Goal: Task Accomplishment & Management: Use online tool/utility

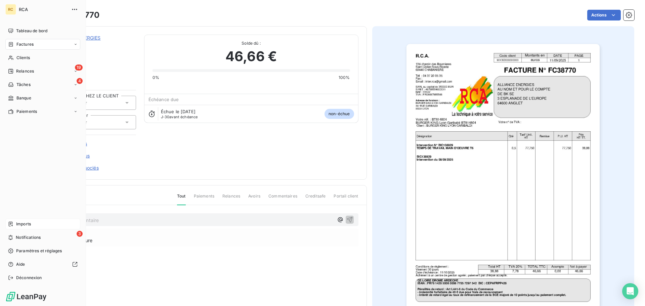
click at [14, 224] on div "Imports" at bounding box center [42, 224] width 75 height 11
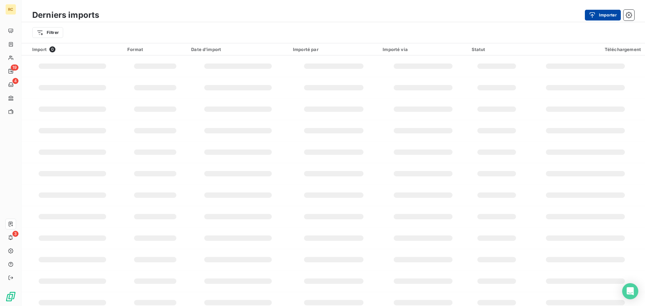
click at [591, 12] on icon "button" at bounding box center [592, 15] width 7 height 7
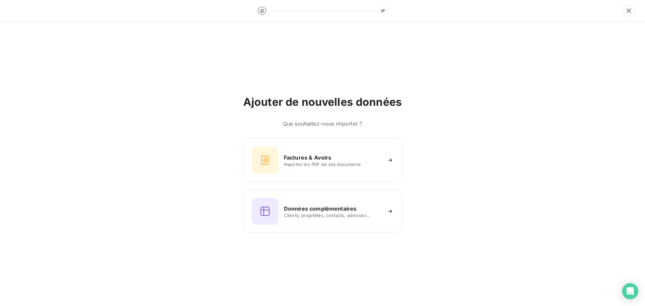
drag, startPoint x: 317, startPoint y: 169, endPoint x: 145, endPoint y: 3, distance: 239.9
click at [317, 169] on div "Factures & Avoirs Importez les PDF de vos documents" at bounding box center [323, 160] width 142 height 27
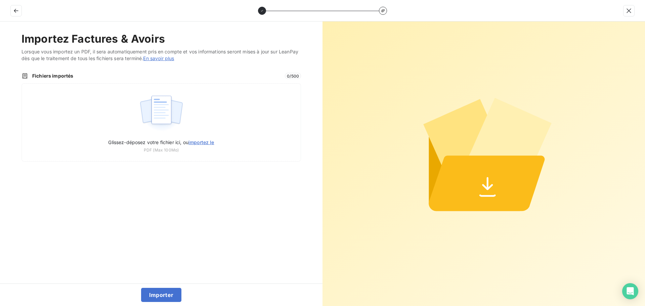
type input "C:\fakepath\FC38771.pdf"
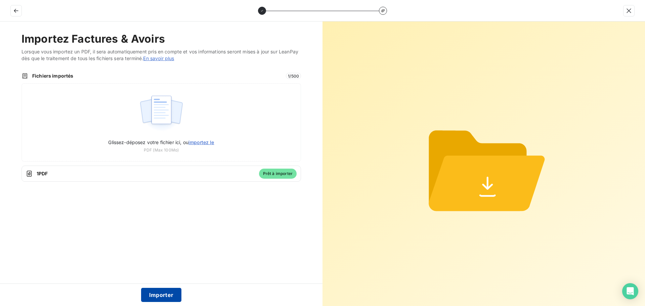
click at [157, 294] on button "Importer" at bounding box center [161, 295] width 41 height 14
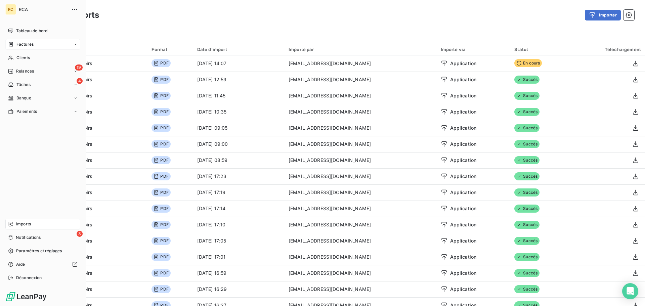
click at [13, 46] on icon at bounding box center [11, 44] width 6 height 5
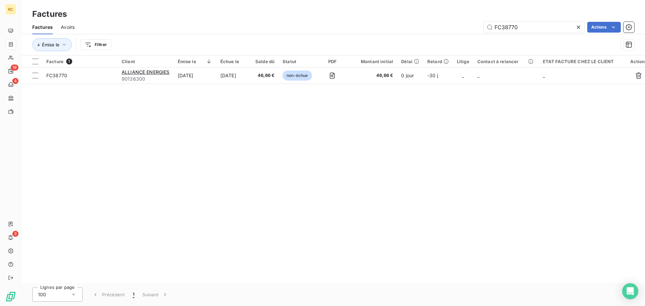
drag, startPoint x: 535, startPoint y: 24, endPoint x: 378, endPoint y: 24, distance: 157.0
click at [384, 25] on div "FC38770 Actions" at bounding box center [359, 27] width 552 height 11
type input "FC38771"
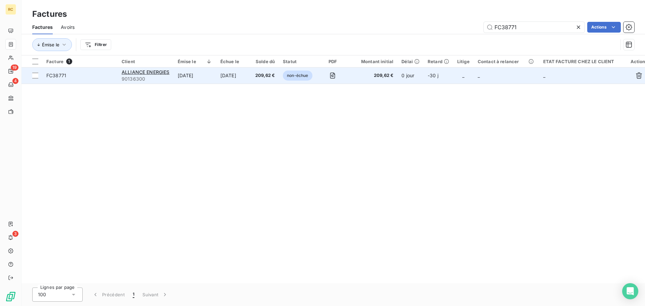
click at [61, 77] on span "FC38771" at bounding box center [56, 76] width 20 height 6
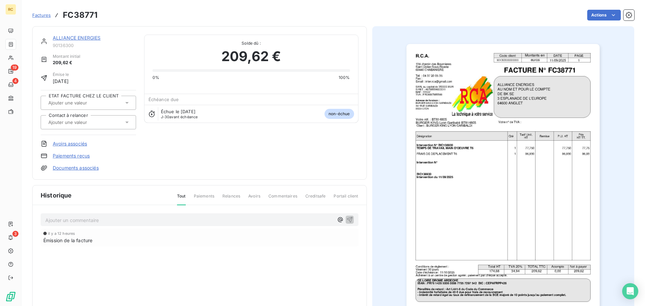
click at [73, 169] on link "Documents associés" at bounding box center [76, 168] width 46 height 7
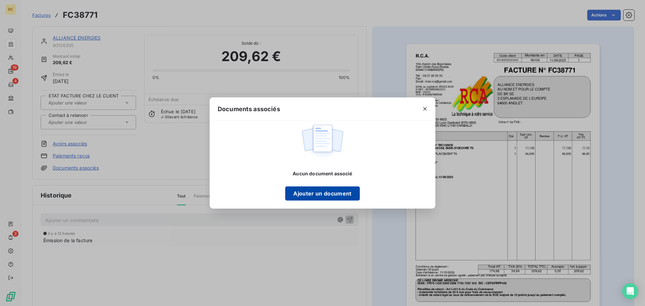
click at [304, 190] on button "Ajouter un document" at bounding box center [322, 194] width 74 height 14
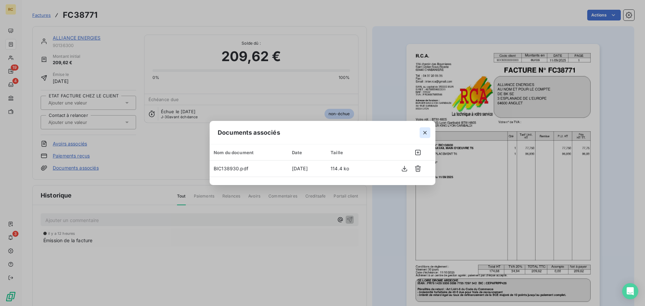
click at [425, 131] on icon "button" at bounding box center [425, 132] width 7 height 7
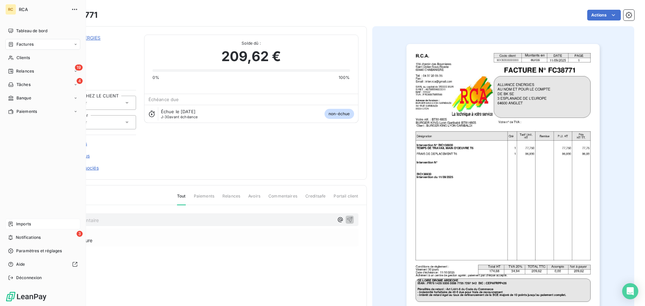
click at [34, 224] on div "Imports" at bounding box center [42, 224] width 75 height 11
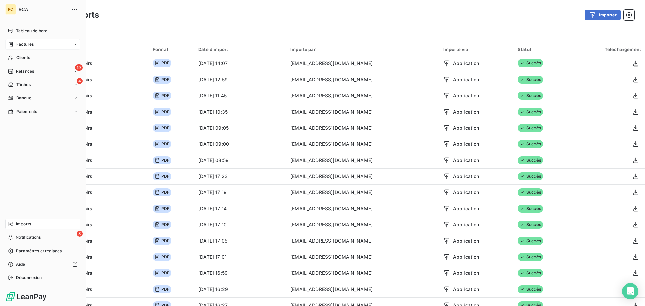
click at [13, 47] on div "Factures" at bounding box center [42, 44] width 75 height 11
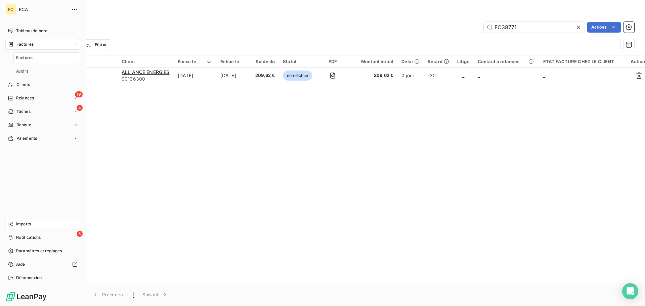
click at [37, 227] on div "Imports" at bounding box center [42, 224] width 75 height 11
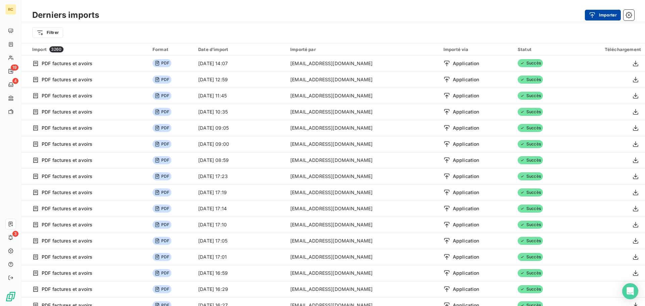
click at [602, 18] on button "Importer" at bounding box center [603, 15] width 36 height 11
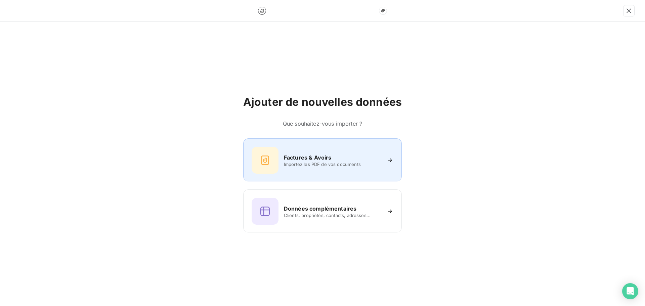
click at [296, 173] on div "Factures & Avoirs Importez les PDF de vos documents" at bounding box center [323, 160] width 142 height 27
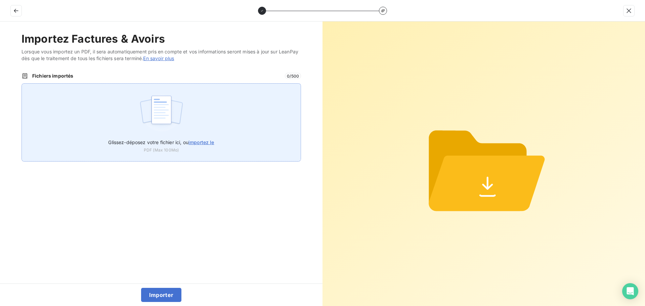
click at [146, 89] on div "Glissez-déposez votre fichier ici, ou importez le PDF (Max 100Mo)" at bounding box center [162, 122] width 280 height 78
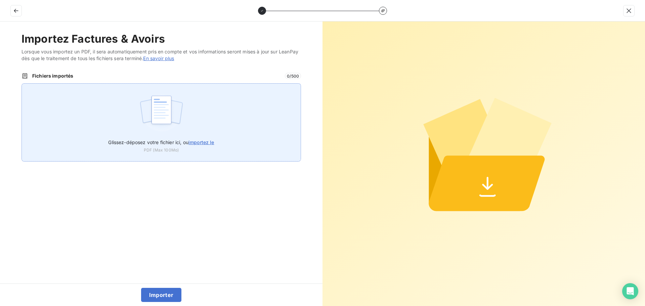
type input "C:\fakepath\FC38772.pdf"
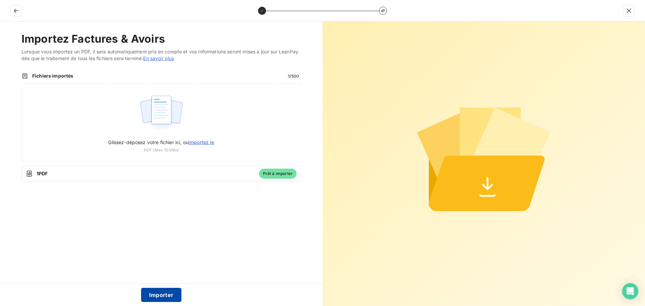
click at [167, 290] on button "Importer" at bounding box center [161, 295] width 41 height 14
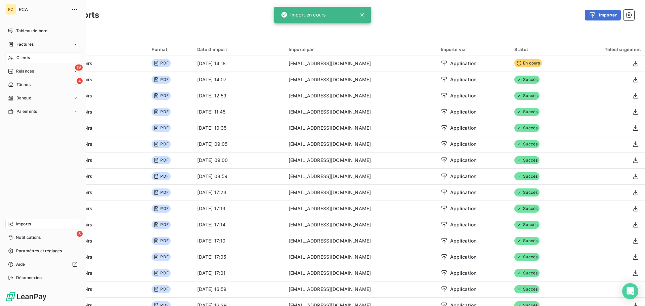
click at [17, 56] on span "Clients" at bounding box center [22, 58] width 13 height 6
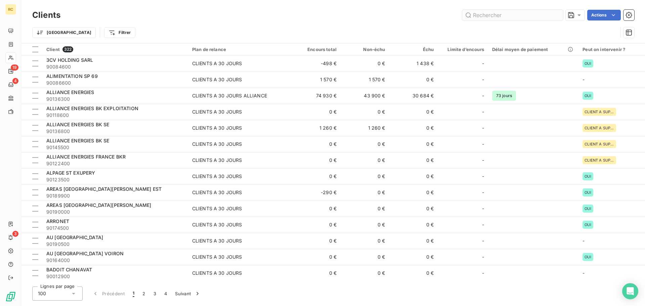
click at [491, 15] on input "text" at bounding box center [513, 15] width 101 height 11
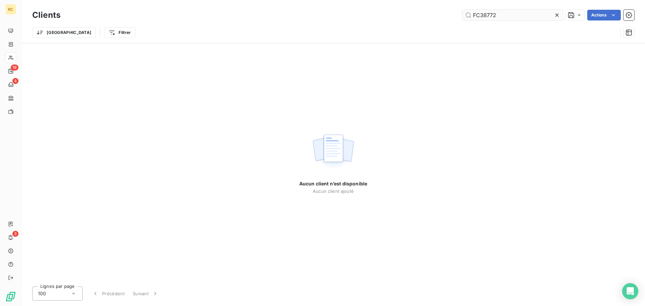
click at [512, 17] on input "FC38772" at bounding box center [513, 15] width 101 height 11
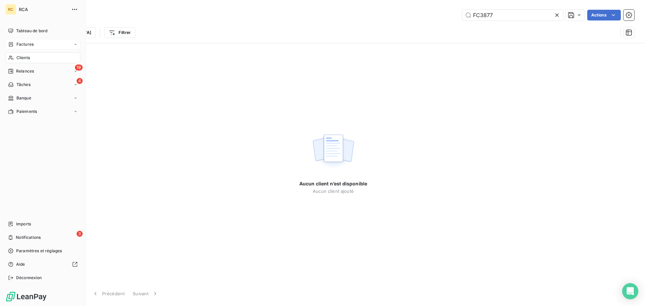
type input "FC3877"
click at [39, 45] on div "Factures" at bounding box center [42, 44] width 75 height 11
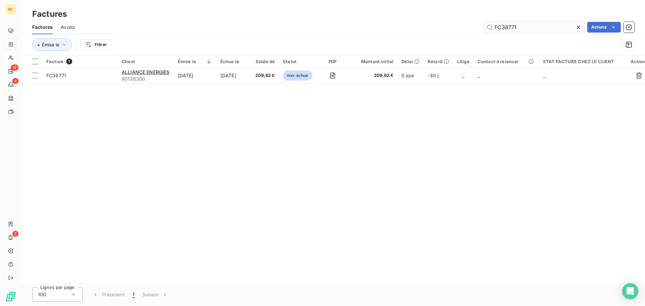
click at [531, 25] on input "FC38771" at bounding box center [534, 27] width 101 height 11
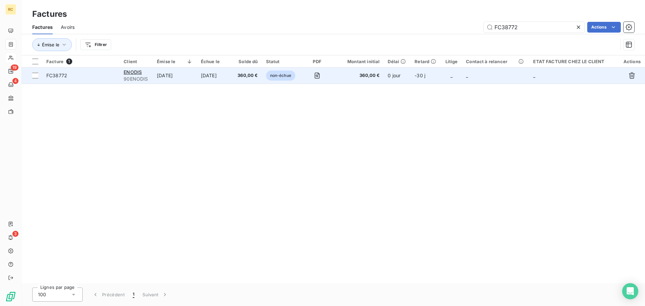
type input "FC38772"
click at [65, 78] on span "FC38772" at bounding box center [56, 76] width 21 height 6
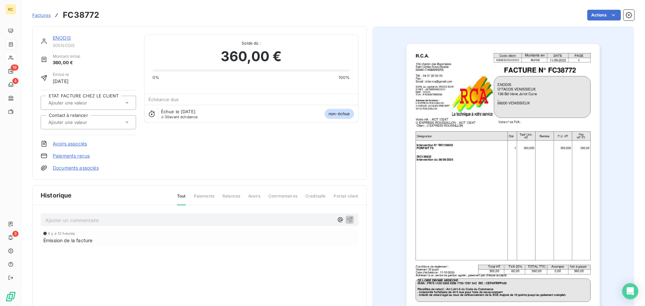
click at [62, 167] on link "Documents associés" at bounding box center [76, 168] width 46 height 7
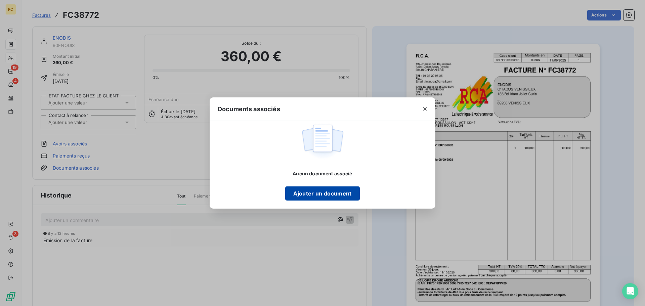
click at [298, 198] on button "Ajouter un document" at bounding box center [322, 194] width 74 height 14
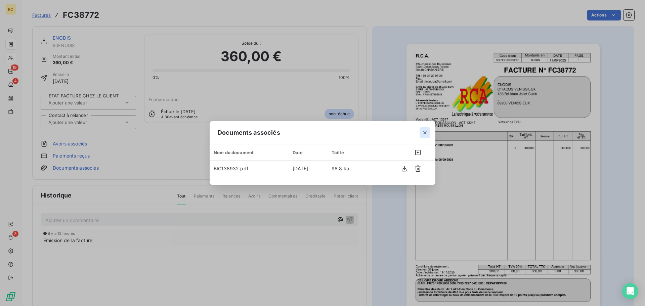
click at [426, 131] on icon "button" at bounding box center [425, 132] width 7 height 7
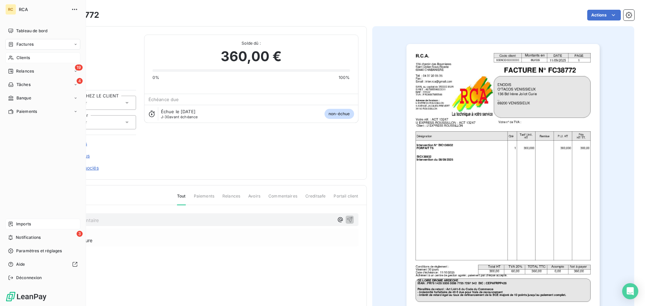
click at [16, 223] on span "Imports" at bounding box center [23, 224] width 15 height 6
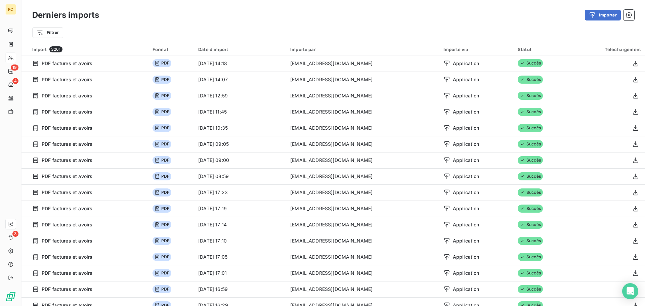
click at [578, 16] on div "Importer" at bounding box center [370, 15] width 527 height 11
click at [598, 18] on button "Importer" at bounding box center [603, 15] width 36 height 11
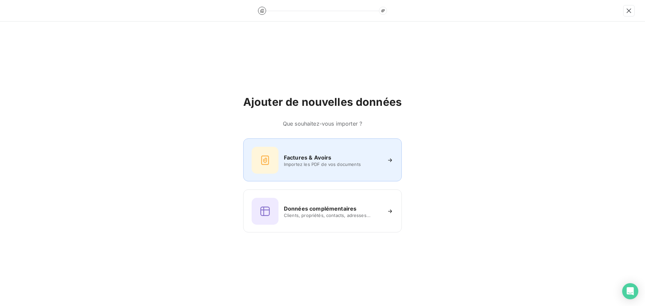
click at [290, 154] on h6 "Factures & Avoirs" at bounding box center [308, 158] width 48 height 8
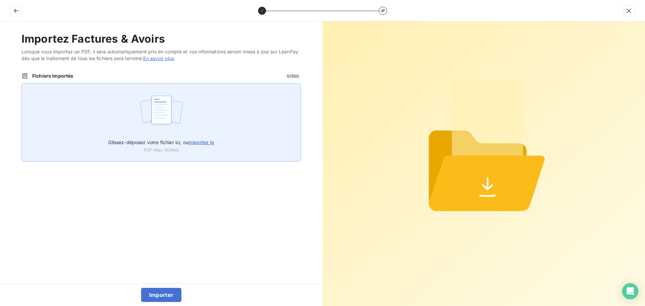
click at [187, 135] on label "Glissez-déposez votre fichier ici, ou importez le" at bounding box center [161, 141] width 106 height 12
click at [22, 84] on input "Glissez-déposez votre fichier ici, ou importez le" at bounding box center [22, 83] width 0 height 0
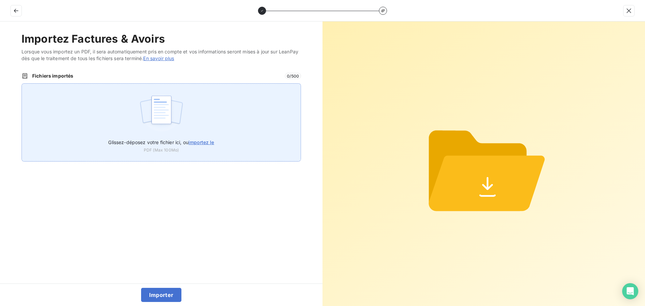
type input "C:\fakepath\FC38773.pdf"
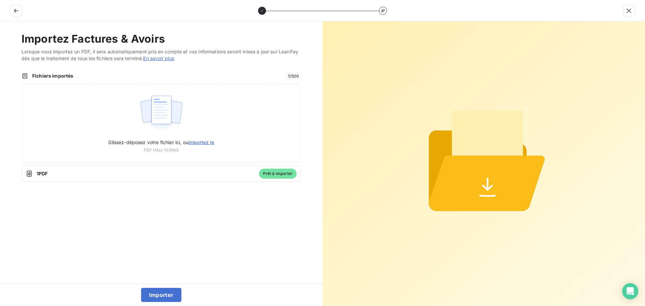
click at [167, 288] on div "Importer" at bounding box center [161, 295] width 323 height 23
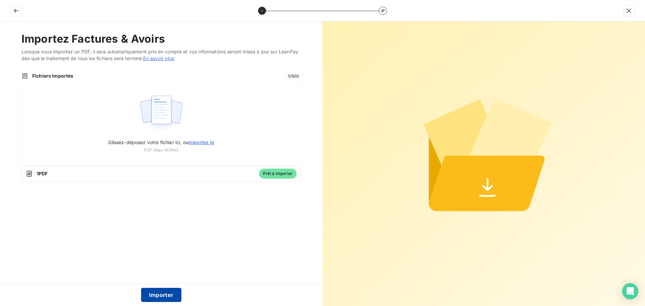
click at [162, 297] on button "Importer" at bounding box center [161, 295] width 41 height 14
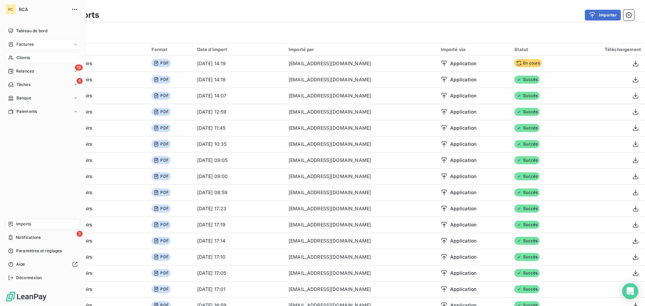
click at [18, 43] on span "Factures" at bounding box center [24, 44] width 17 height 6
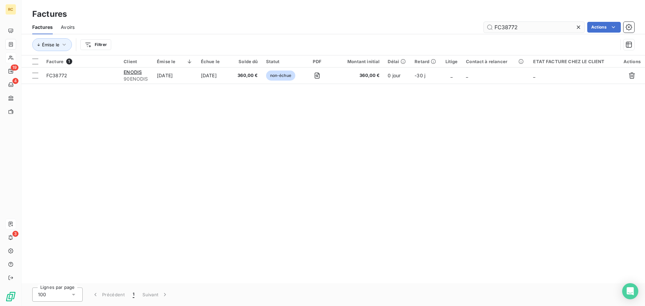
click at [538, 26] on input "FC38772" at bounding box center [534, 27] width 101 height 11
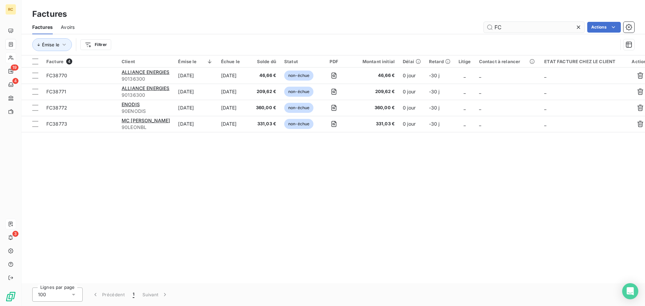
type input "F"
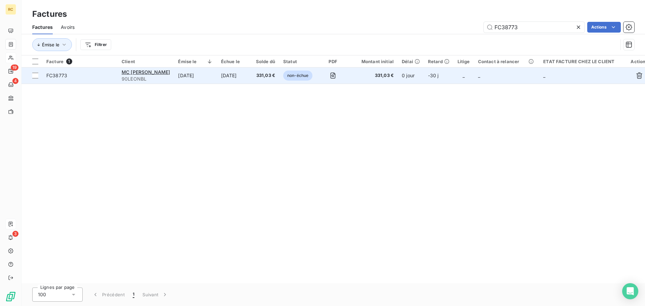
type input "FC38773"
click at [72, 75] on span "FC38773" at bounding box center [79, 75] width 67 height 7
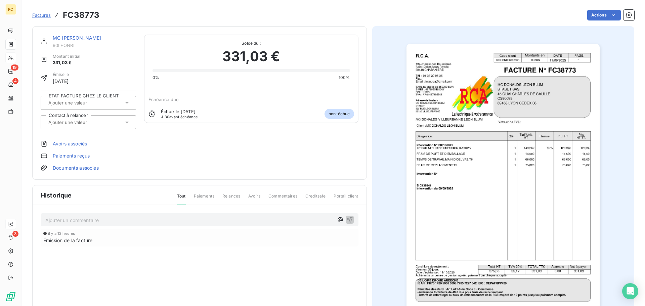
click at [73, 170] on link "Documents associés" at bounding box center [76, 168] width 46 height 7
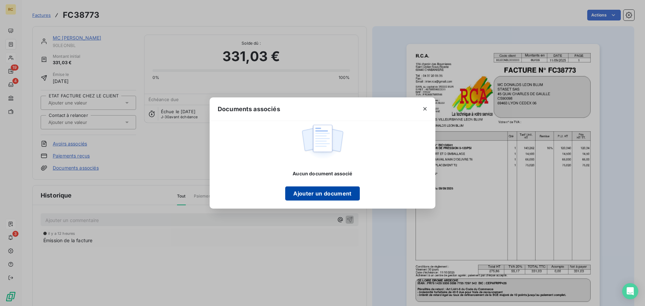
click at [306, 193] on button "Ajouter un document" at bounding box center [322, 194] width 74 height 14
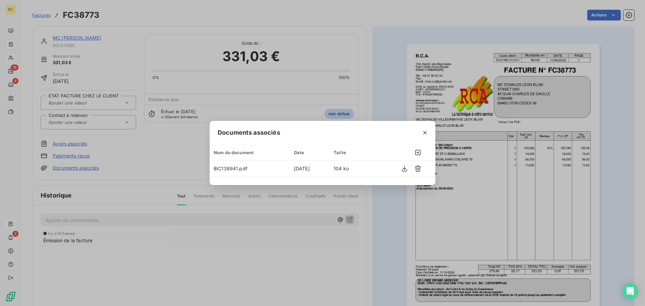
click at [423, 132] on icon "button" at bounding box center [425, 132] width 7 height 7
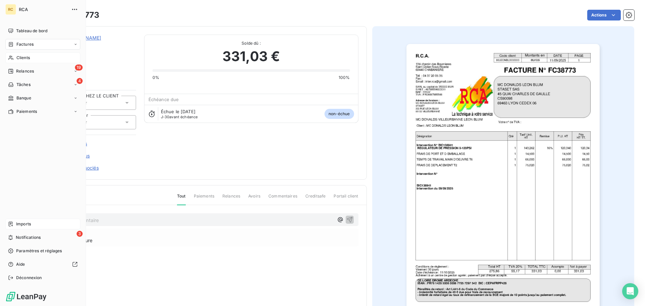
click at [30, 218] on div "Tableau de bord Factures Clients 19 Relances 4 Tâches Banque Paiements Imports …" at bounding box center [42, 155] width 75 height 258
click at [30, 223] on span "Imports" at bounding box center [23, 224] width 15 height 6
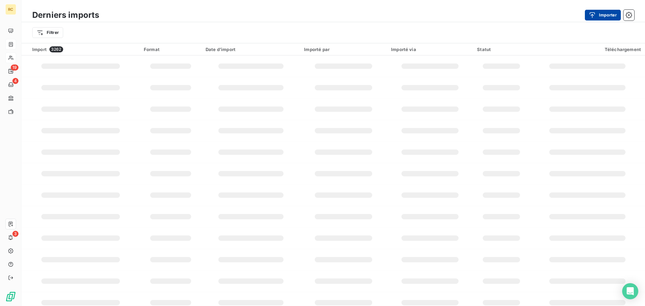
click at [595, 13] on icon "button" at bounding box center [592, 15] width 5 height 6
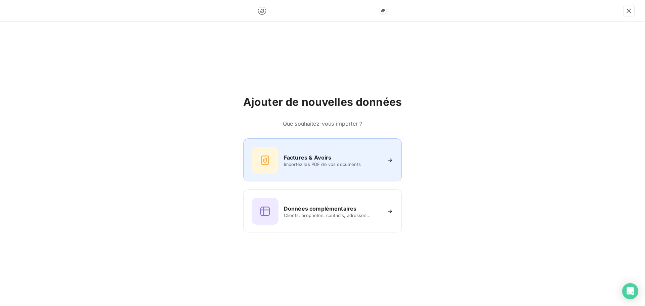
click at [294, 149] on div "Factures & Avoirs Importez les PDF de vos documents" at bounding box center [323, 160] width 142 height 27
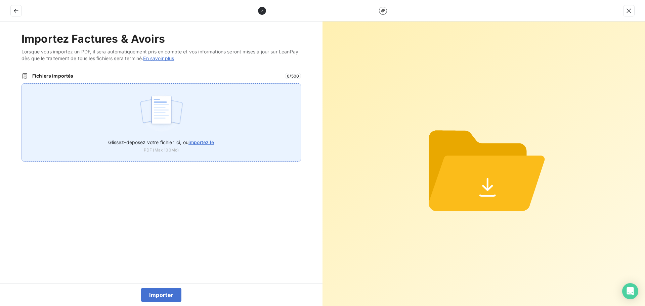
click at [216, 112] on div "Glissez-déposez votre fichier ici, ou importez le PDF (Max 100Mo)" at bounding box center [162, 122] width 280 height 78
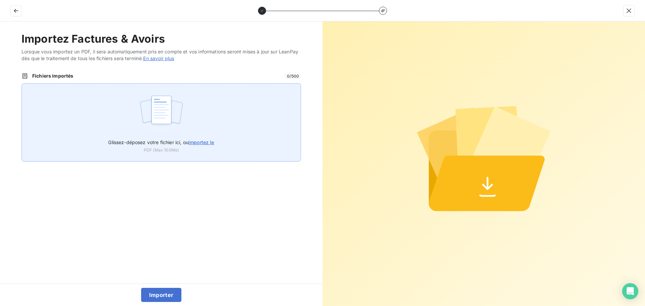
type input "C:\fakepath\FC38774.pdf"
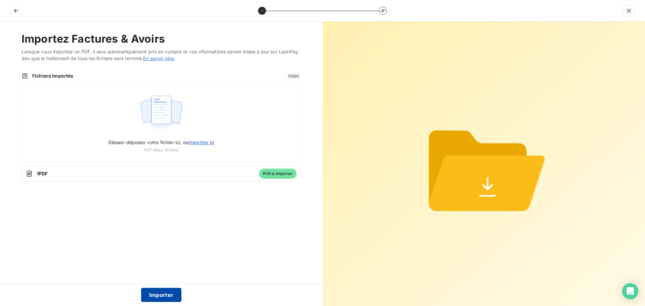
click at [162, 295] on button "Importer" at bounding box center [161, 295] width 41 height 14
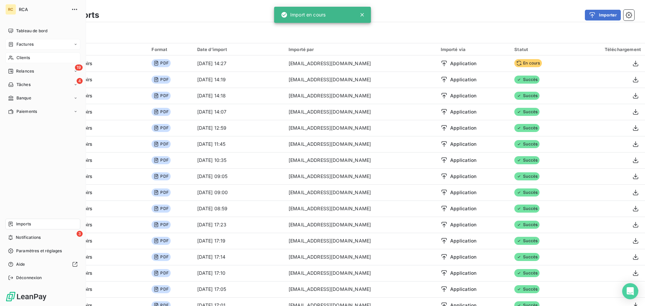
click at [12, 44] on icon at bounding box center [11, 44] width 4 height 4
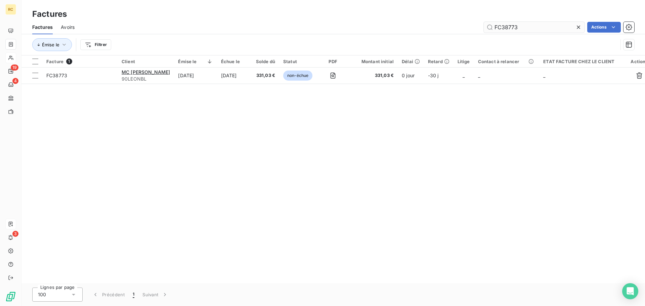
click at [536, 27] on input "FC38773" at bounding box center [534, 27] width 101 height 11
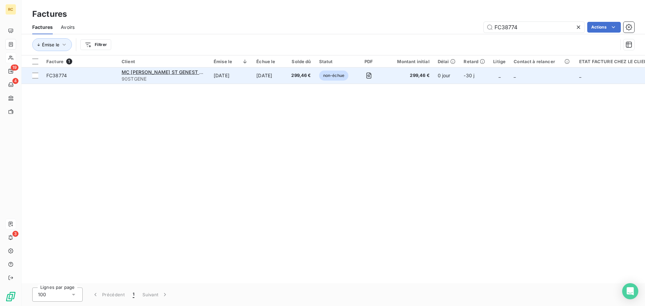
type input "FC38774"
click at [53, 76] on span "FC38774" at bounding box center [56, 76] width 21 height 6
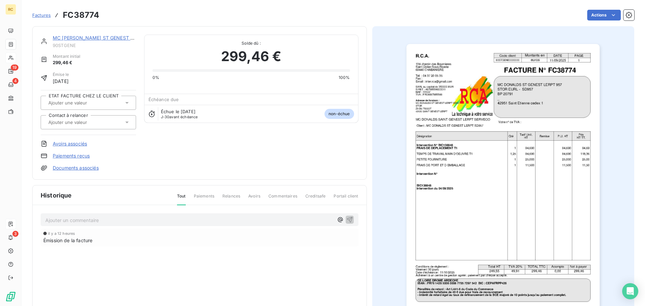
click at [70, 170] on link "Documents associés" at bounding box center [76, 168] width 46 height 7
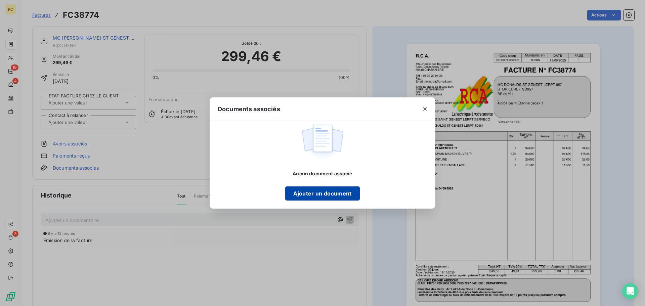
click at [301, 197] on button "Ajouter un document" at bounding box center [322, 194] width 74 height 14
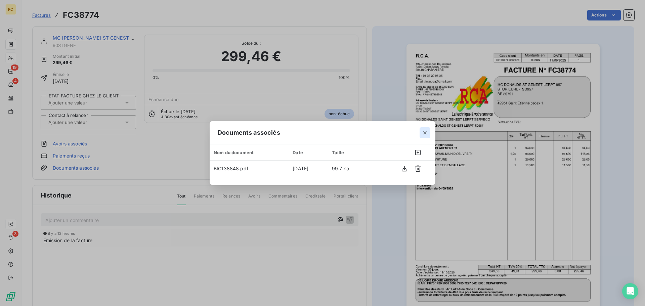
click at [425, 133] on icon "button" at bounding box center [425, 132] width 7 height 7
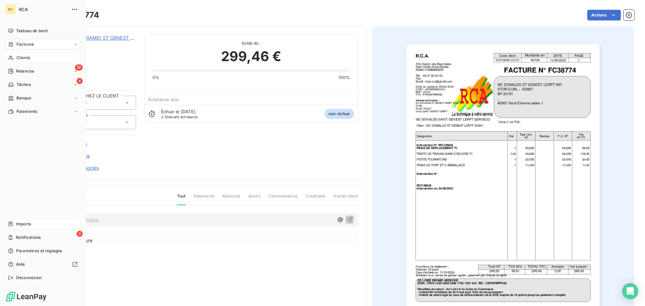
click at [8, 225] on div "Imports" at bounding box center [42, 224] width 75 height 11
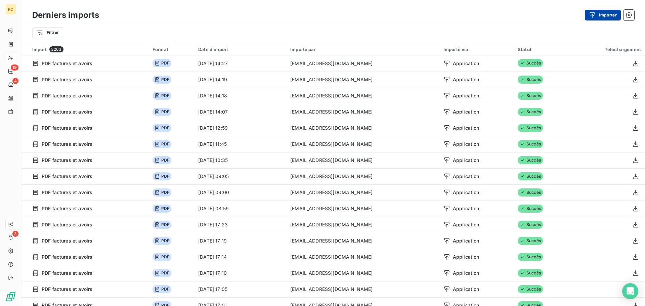
click at [603, 19] on button "Importer" at bounding box center [603, 15] width 36 height 11
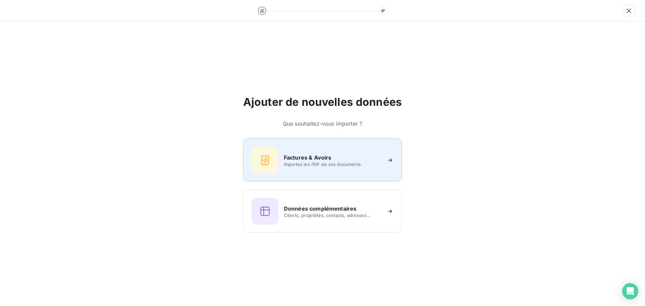
click at [305, 159] on h6 "Factures & Avoirs" at bounding box center [308, 158] width 48 height 8
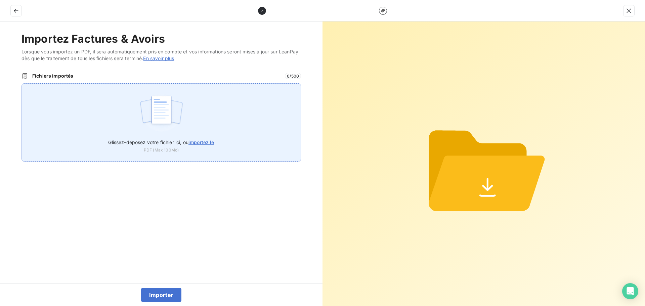
click at [163, 101] on img at bounding box center [161, 113] width 45 height 43
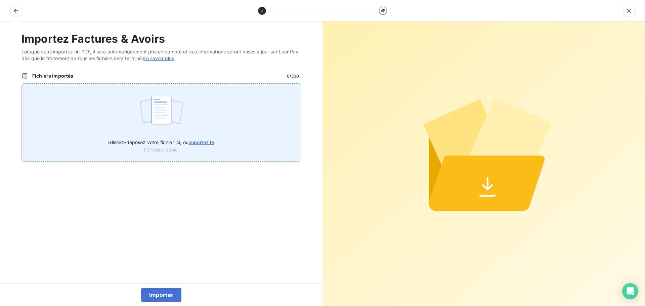
type input "C:\fakepath\FC38775.pdf"
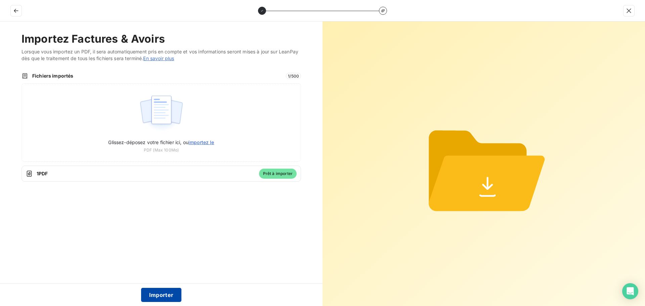
click at [160, 293] on button "Importer" at bounding box center [161, 295] width 41 height 14
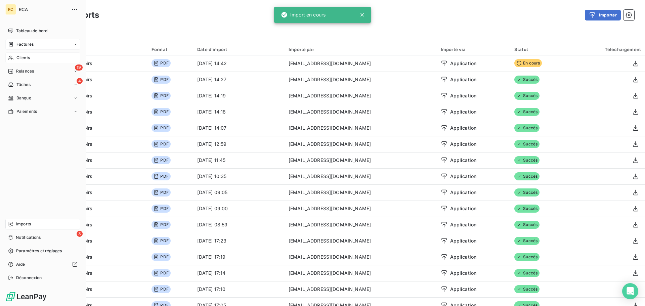
click at [14, 43] on div "Factures" at bounding box center [21, 44] width 26 height 6
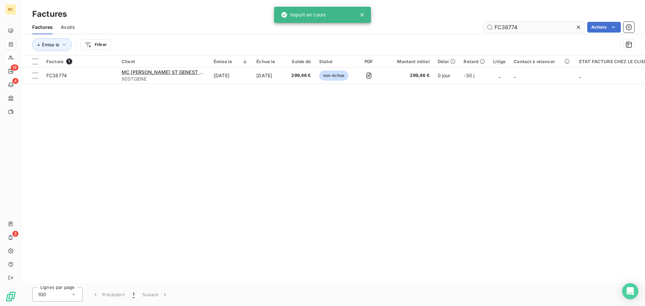
click at [535, 28] on input "FC38774" at bounding box center [534, 27] width 101 height 11
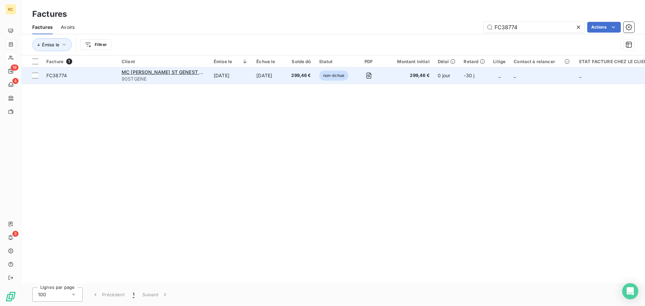
click at [72, 72] on span "FC38774" at bounding box center [79, 75] width 67 height 7
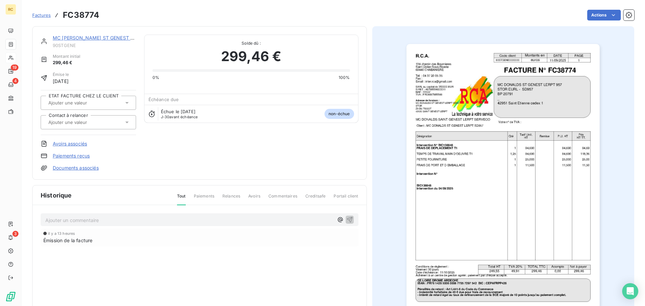
click at [571, 90] on img "button" at bounding box center [503, 181] width 193 height 274
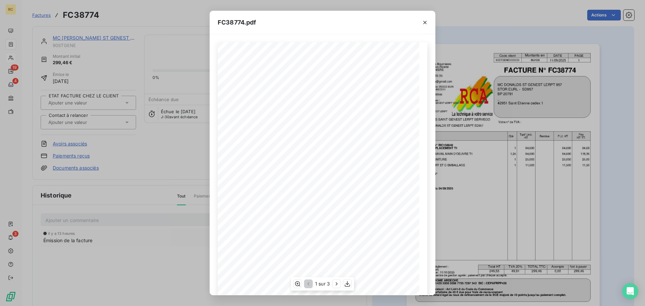
scroll to position [40, 0]
click at [345, 284] on icon "button" at bounding box center [347, 284] width 7 height 7
click at [477, 11] on div "FC38774.pdf R.C.A. Code client Montants en DATE PAGE 90STGENE0000000 euros [DAT…" at bounding box center [322, 153] width 645 height 306
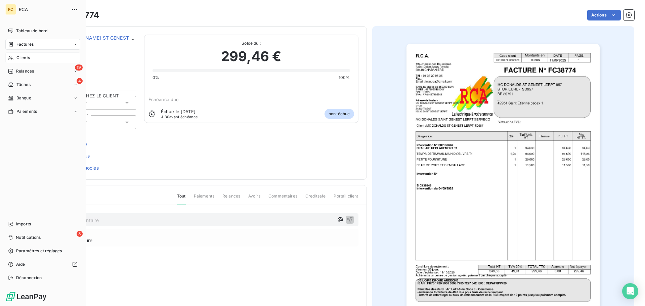
click at [43, 42] on div "Factures" at bounding box center [42, 44] width 75 height 11
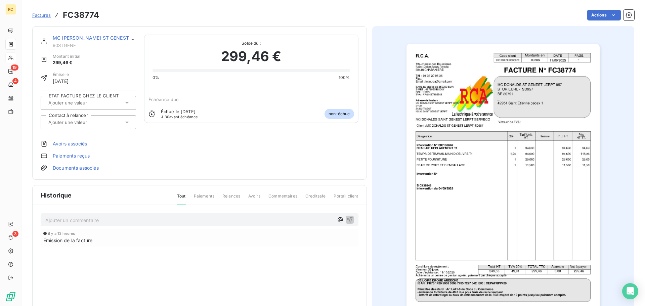
click at [44, 17] on span "Factures" at bounding box center [41, 14] width 18 height 5
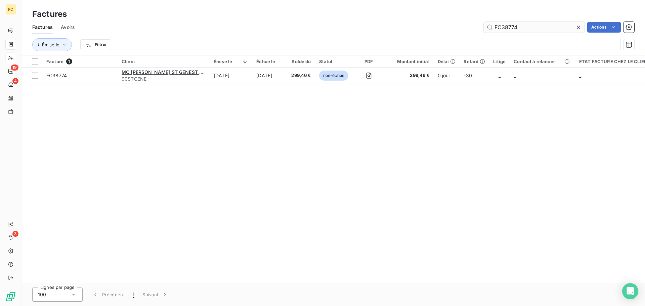
click at [551, 29] on input "FC38774" at bounding box center [534, 27] width 101 height 11
type input "FC38775"
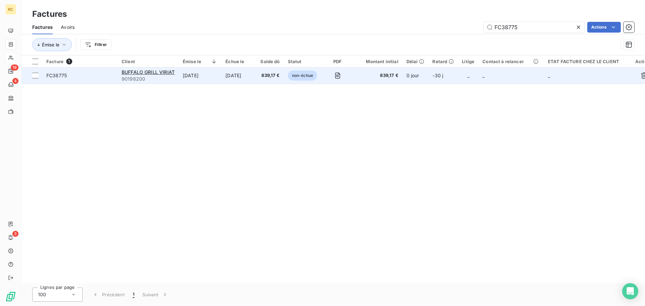
click at [59, 74] on span "FC38775" at bounding box center [56, 76] width 21 height 6
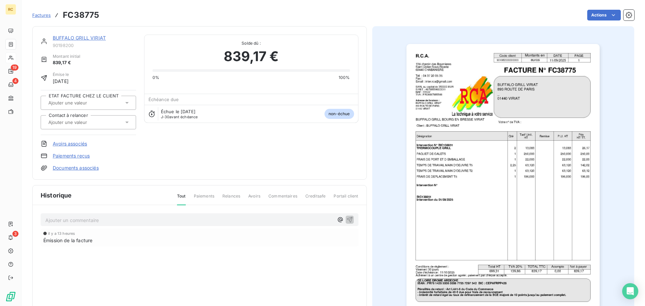
click at [79, 167] on link "Documents associés" at bounding box center [76, 168] width 46 height 7
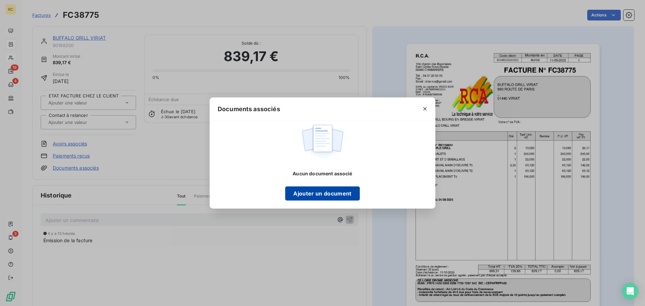
click at [312, 191] on button "Ajouter un document" at bounding box center [322, 194] width 74 height 14
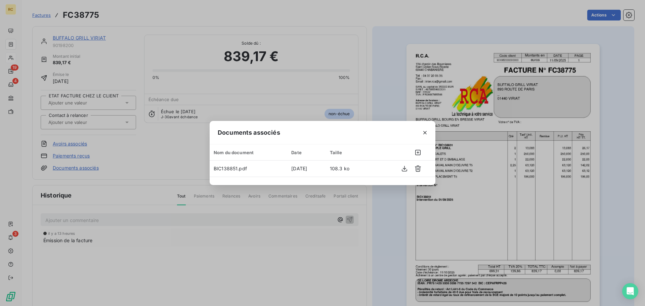
click at [306, 219] on div "Documents associés Nom du document Date Taille BIC138851.pdf [DATE] 108.3 ko" at bounding box center [322, 153] width 645 height 306
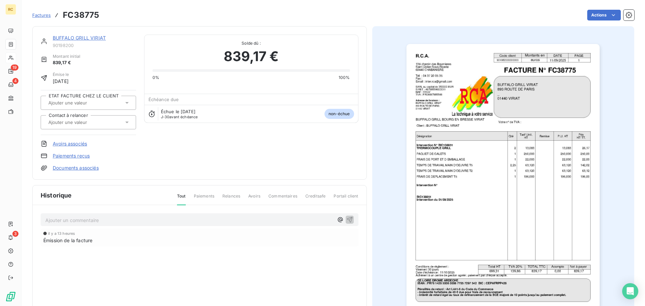
click at [45, 20] on div "Factures FC38775" at bounding box center [65, 15] width 67 height 12
click at [42, 12] on link "Factures" at bounding box center [41, 15] width 18 height 7
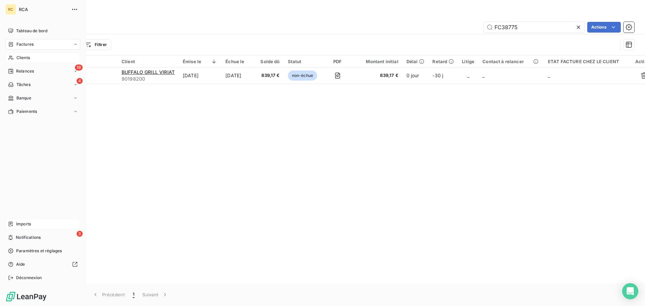
click at [19, 227] on div "Imports" at bounding box center [42, 224] width 75 height 11
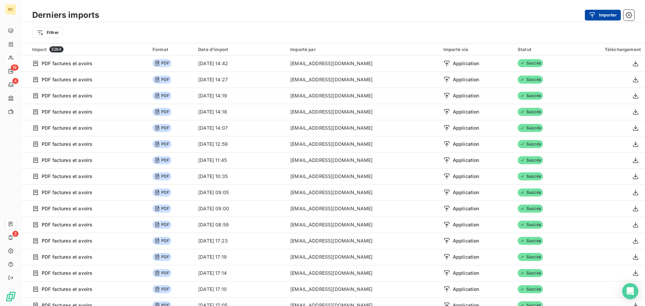
click at [608, 19] on button "Importer" at bounding box center [603, 15] width 36 height 11
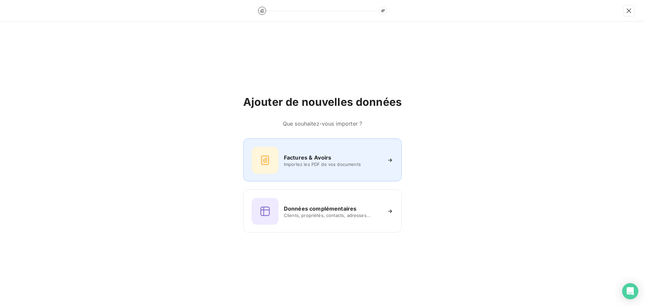
click at [271, 160] on div at bounding box center [265, 160] width 27 height 27
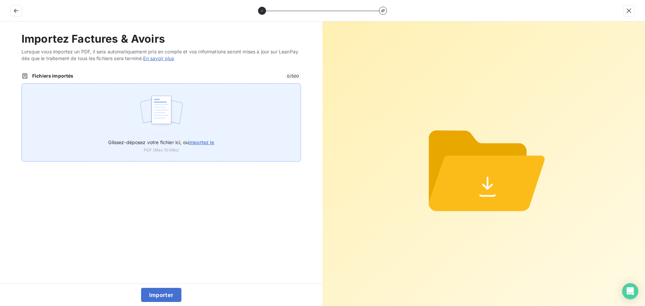
click at [141, 103] on img at bounding box center [161, 113] width 45 height 43
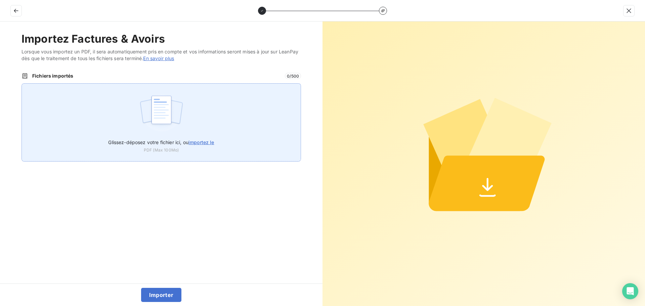
type input "C:\fakepath\FC38776.pdf"
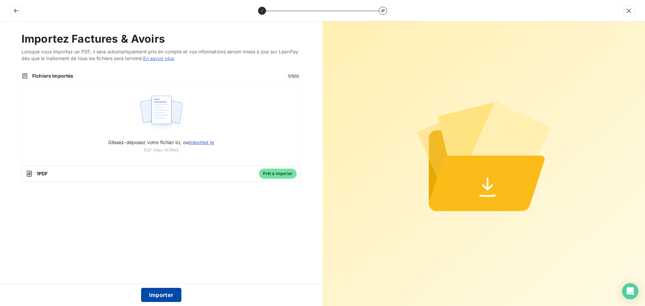
click at [165, 297] on button "Importer" at bounding box center [161, 295] width 41 height 14
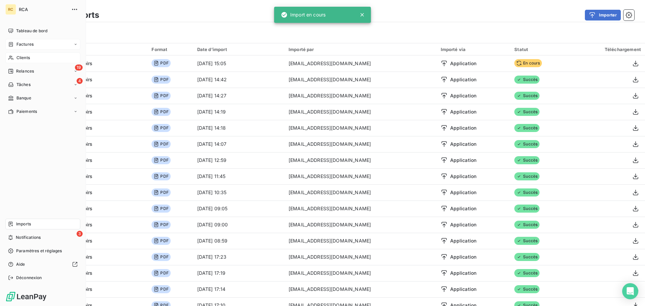
click at [13, 47] on div "Factures" at bounding box center [21, 44] width 26 height 6
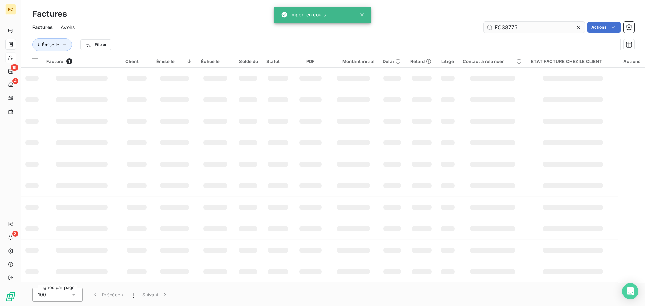
drag, startPoint x: 502, startPoint y: 25, endPoint x: 515, endPoint y: 25, distance: 12.4
click at [503, 25] on input "FC38775" at bounding box center [534, 27] width 101 height 11
click at [515, 25] on input "FC38775" at bounding box center [534, 27] width 101 height 11
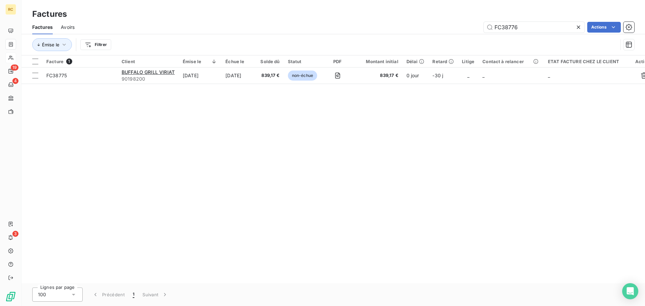
type input "FC38776"
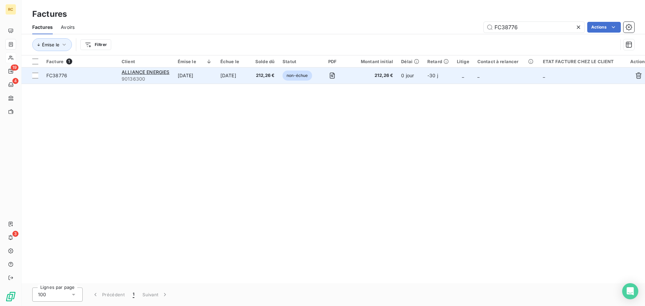
click at [60, 81] on td "FC38776" at bounding box center [79, 76] width 75 height 16
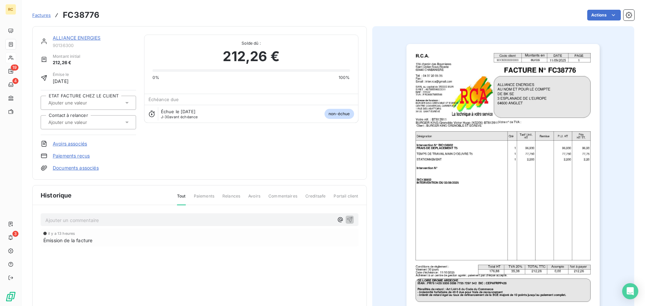
click at [70, 168] on link "Documents associés" at bounding box center [76, 168] width 46 height 7
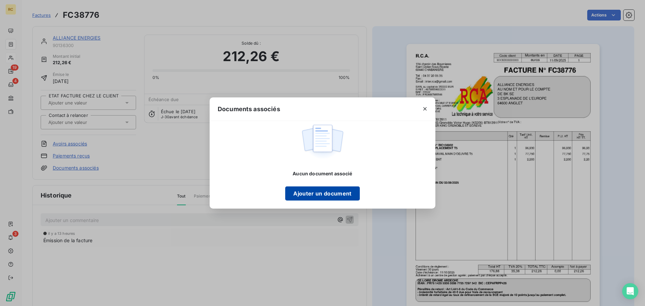
click at [305, 196] on button "Ajouter un document" at bounding box center [322, 194] width 74 height 14
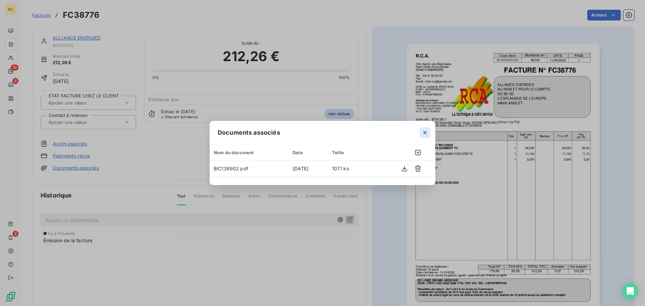
click at [428, 133] on icon "button" at bounding box center [425, 132] width 7 height 7
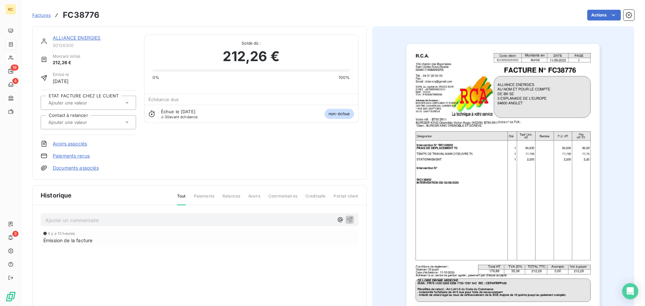
click at [59, 168] on link "Documents associés" at bounding box center [76, 168] width 46 height 7
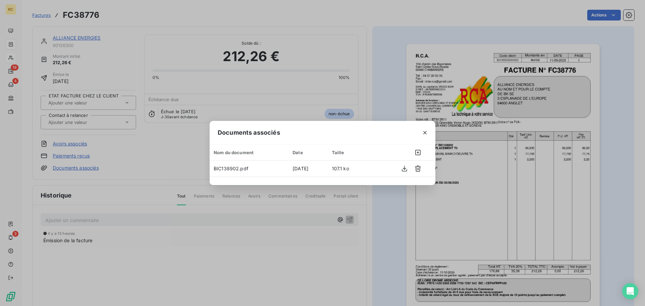
click at [287, 227] on div "Documents associés Nom du document Date Taille BIC138902.pdf [DATE] 107.1 ko" at bounding box center [322, 153] width 645 height 306
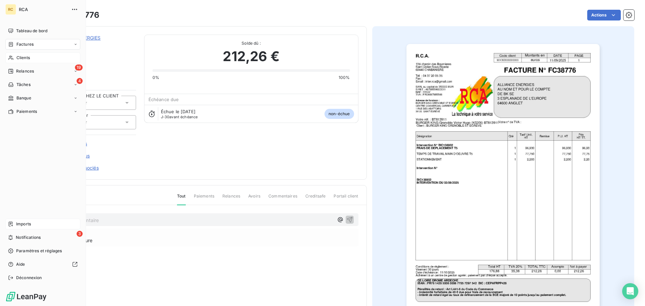
click at [12, 222] on icon at bounding box center [10, 224] width 5 height 5
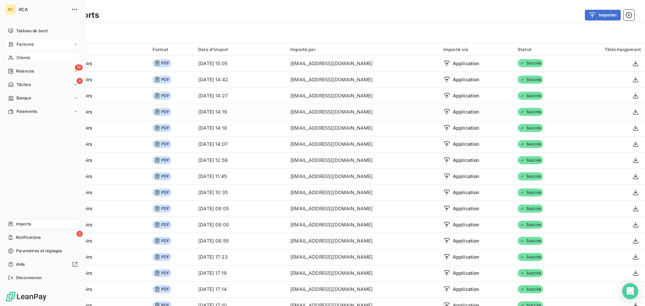
click at [11, 41] on div "Factures" at bounding box center [42, 44] width 75 height 11
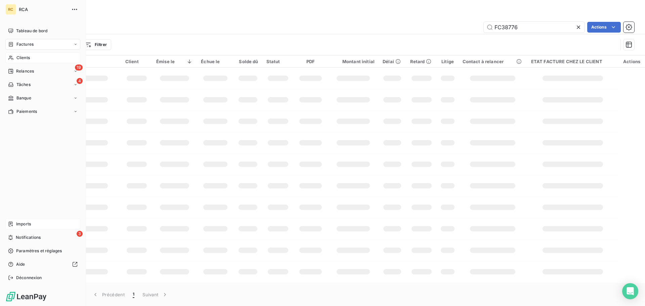
click at [5, 224] on div "Imports" at bounding box center [42, 224] width 75 height 11
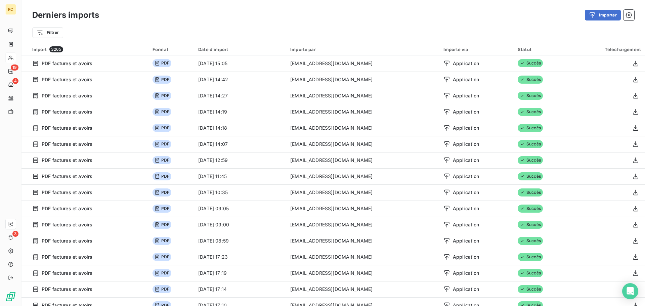
click at [599, 22] on div "Derniers imports Importer" at bounding box center [334, 15] width 624 height 14
click at [599, 14] on button "Importer" at bounding box center [603, 15] width 36 height 11
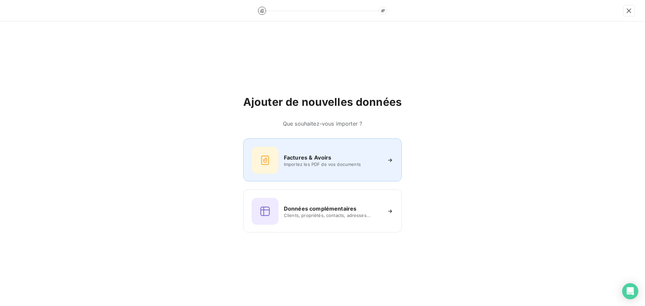
click at [271, 163] on icon at bounding box center [265, 160] width 11 height 11
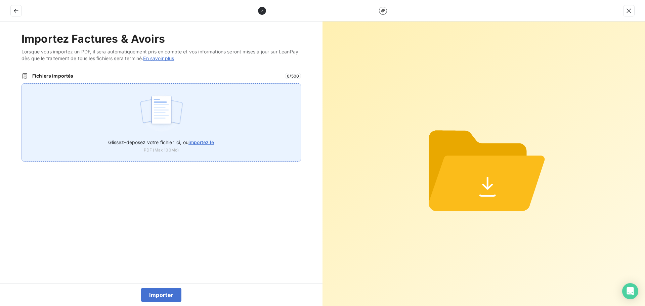
click at [159, 101] on img at bounding box center [161, 113] width 45 height 43
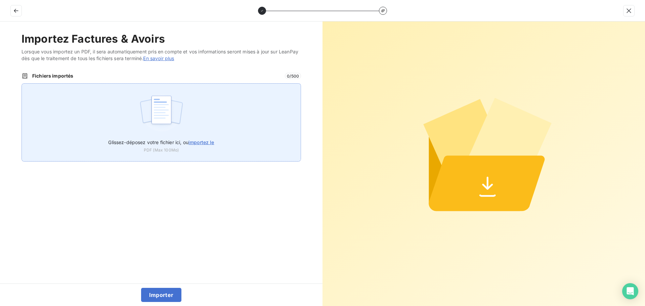
type input "C:\fakepath\FC38777.pdf"
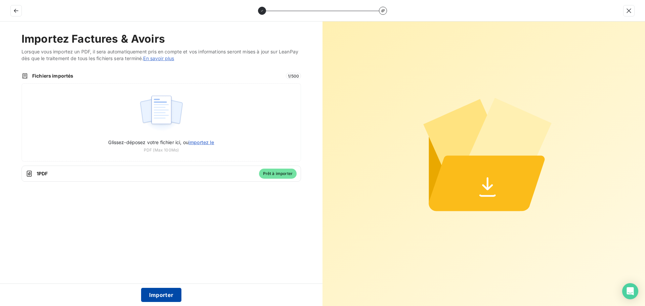
click at [165, 294] on button "Importer" at bounding box center [161, 295] width 41 height 14
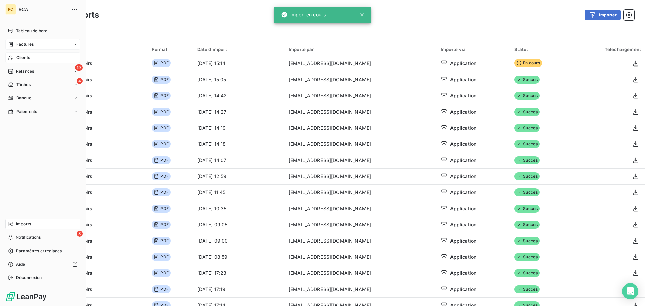
click at [25, 43] on span "Factures" at bounding box center [24, 44] width 17 height 6
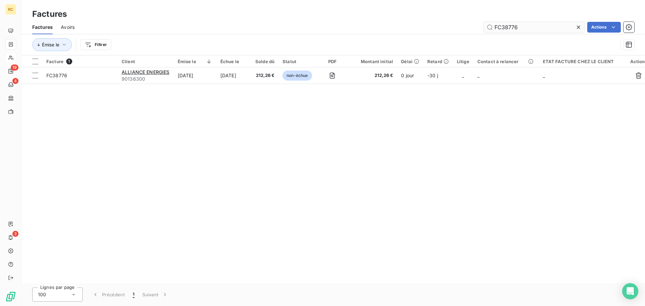
click at [527, 27] on input "FC38776" at bounding box center [534, 27] width 101 height 11
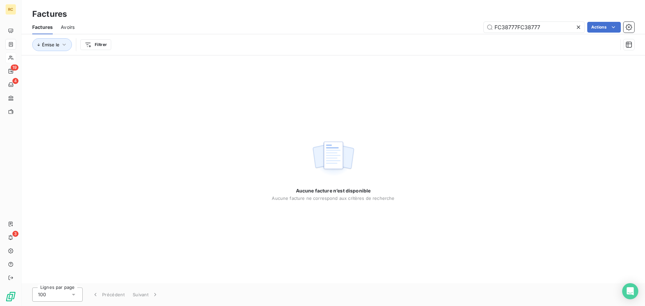
drag, startPoint x: 544, startPoint y: 28, endPoint x: 368, endPoint y: 21, distance: 176.6
click at [372, 24] on div "FC38777FC38777 Actions" at bounding box center [359, 27] width 552 height 11
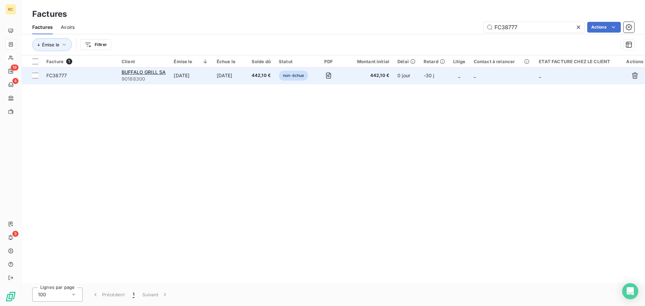
type input "FC38777"
click at [52, 77] on span "FC38777" at bounding box center [56, 76] width 21 height 6
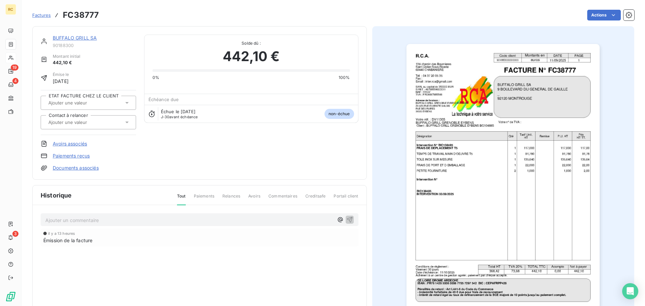
click at [73, 168] on link "Documents associés" at bounding box center [76, 168] width 46 height 7
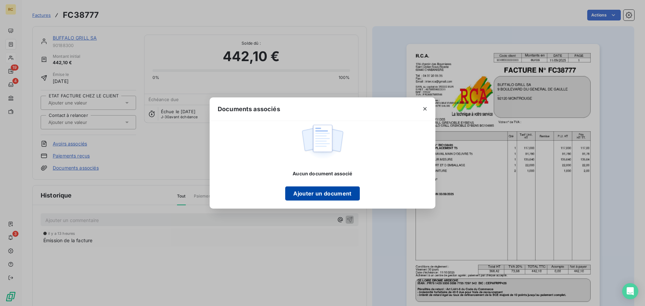
click at [308, 191] on button "Ajouter un document" at bounding box center [322, 194] width 74 height 14
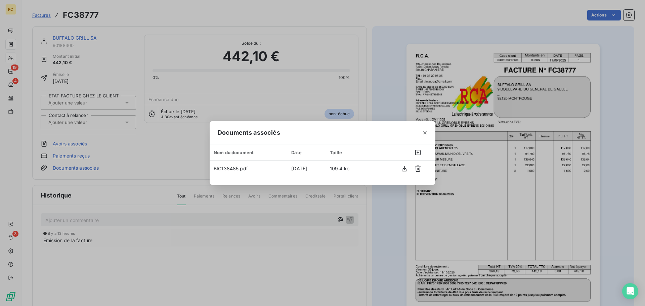
click at [144, 101] on div "Documents associés Nom du document Date Taille BIC138485.pdf [DATE] 109.4 ko" at bounding box center [322, 153] width 645 height 306
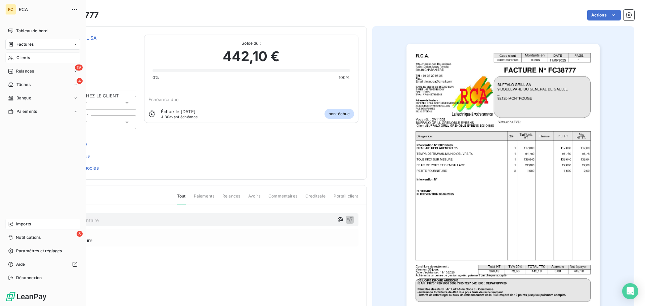
click at [26, 225] on span "Imports" at bounding box center [23, 224] width 15 height 6
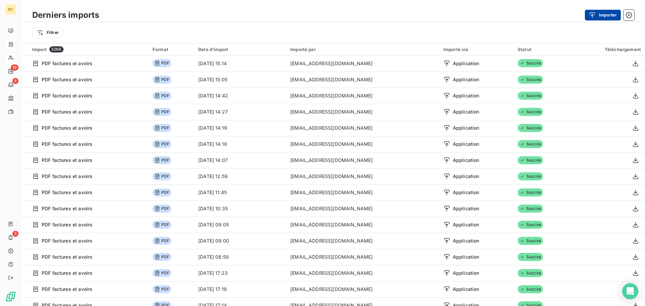
click at [614, 16] on button "Importer" at bounding box center [603, 15] width 36 height 11
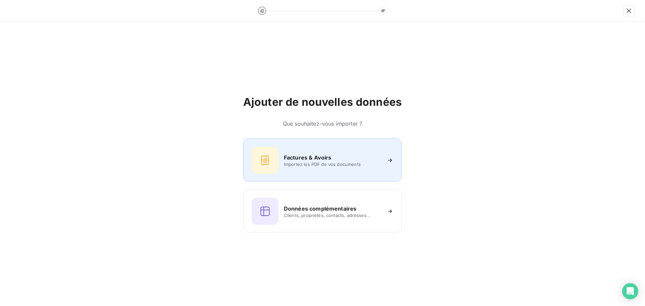
click at [316, 165] on span "Importez les PDF de vos documents" at bounding box center [332, 164] width 97 height 5
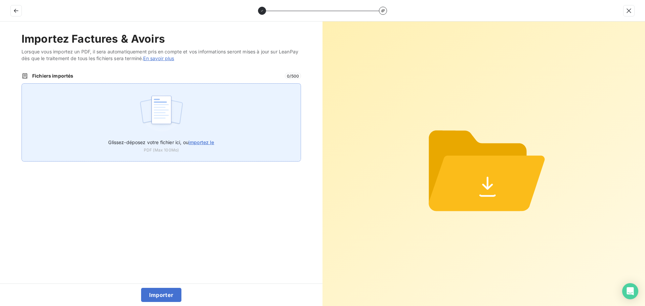
click at [162, 131] on img at bounding box center [161, 113] width 45 height 43
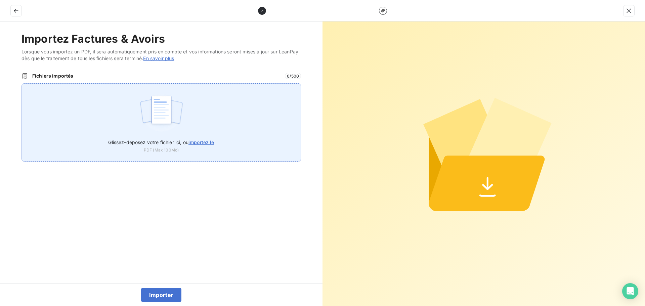
type input "C:\fakepath\FC38779.pdf"
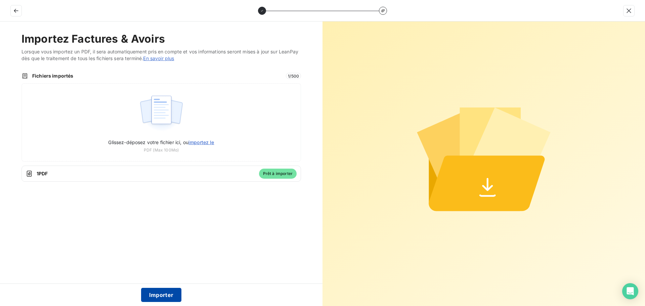
click at [147, 296] on button "Importer" at bounding box center [161, 295] width 41 height 14
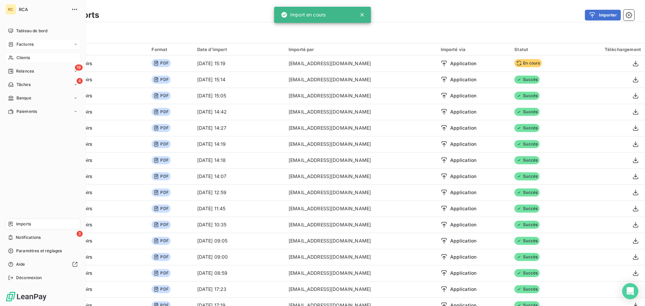
click at [16, 44] on span "Factures" at bounding box center [24, 44] width 17 height 6
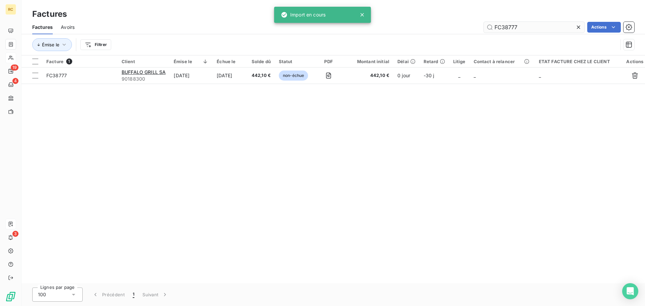
click at [552, 26] on input "FC38777" at bounding box center [534, 27] width 101 height 11
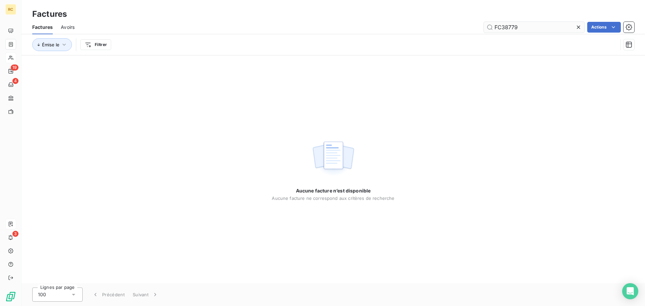
click at [526, 27] on input "FC38779" at bounding box center [534, 27] width 101 height 11
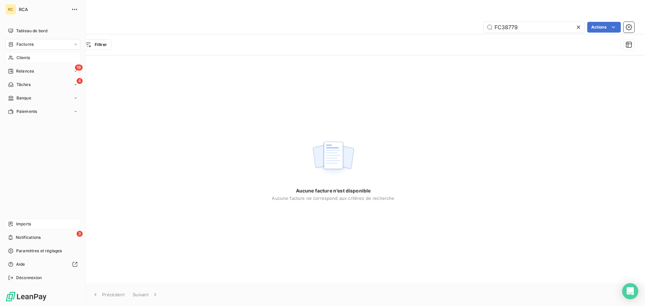
type input "FC38779"
click at [28, 51] on nav "Tableau de bord Factures Clients 19 Relances 4 Tâches Banque Paiements" at bounding box center [42, 71] width 75 height 91
click at [30, 46] on span "Factures" at bounding box center [24, 44] width 17 height 6
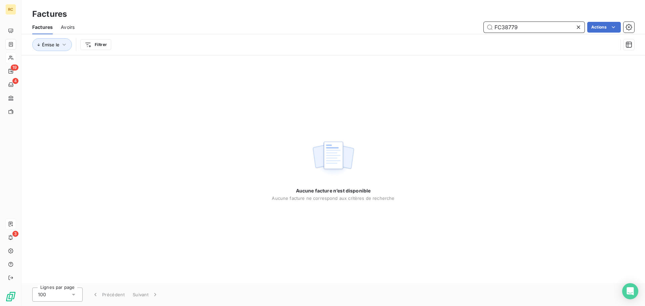
click at [536, 31] on input "FC38779" at bounding box center [534, 27] width 101 height 11
click at [545, 30] on input "FC38779" at bounding box center [534, 27] width 101 height 11
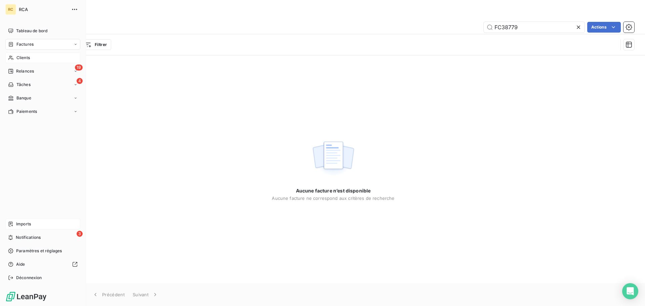
click at [18, 39] on nav "Tableau de bord Factures Clients 19 Relances 4 Tâches Banque Paiements" at bounding box center [42, 71] width 75 height 91
click at [21, 225] on span "Imports" at bounding box center [23, 224] width 15 height 6
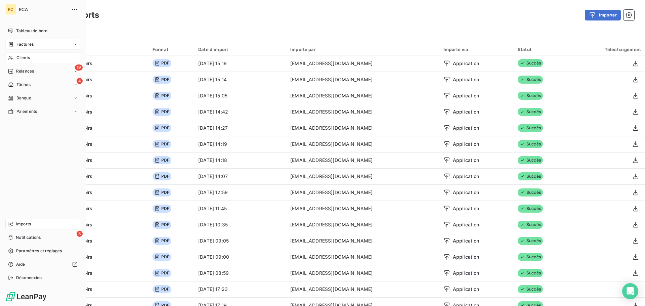
click at [24, 49] on div "Factures" at bounding box center [42, 44] width 75 height 11
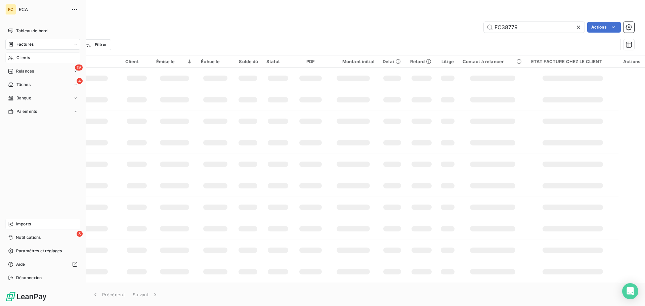
click at [24, 46] on span "Factures" at bounding box center [24, 44] width 17 height 6
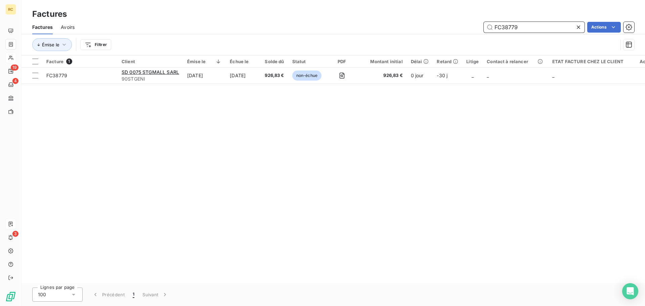
click at [538, 26] on input "FC38779" at bounding box center [534, 27] width 101 height 11
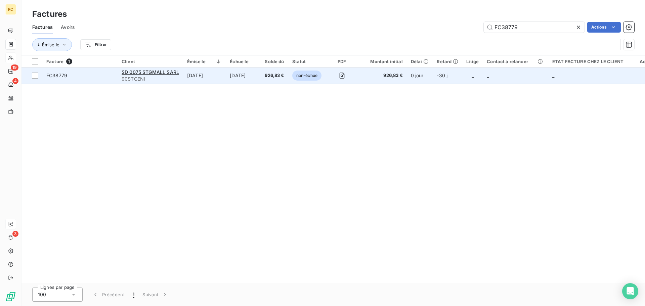
click at [58, 75] on span "FC38779" at bounding box center [56, 76] width 21 height 6
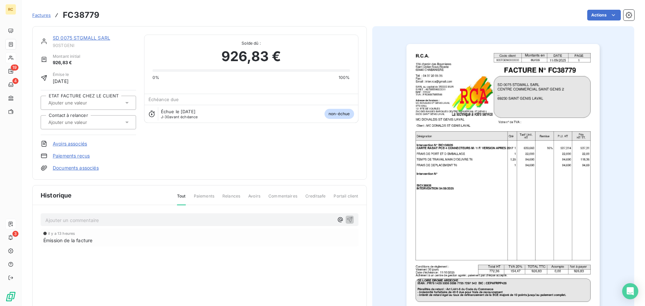
click at [72, 169] on link "Documents associés" at bounding box center [76, 168] width 46 height 7
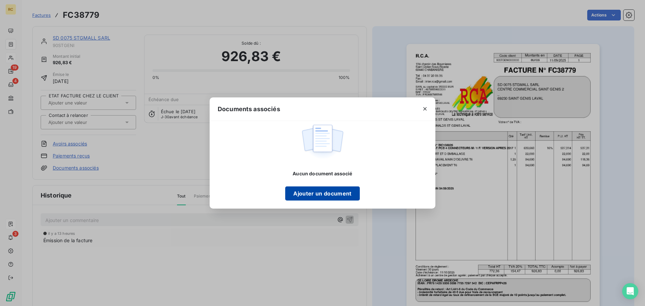
click at [318, 195] on button "Ajouter un document" at bounding box center [322, 194] width 74 height 14
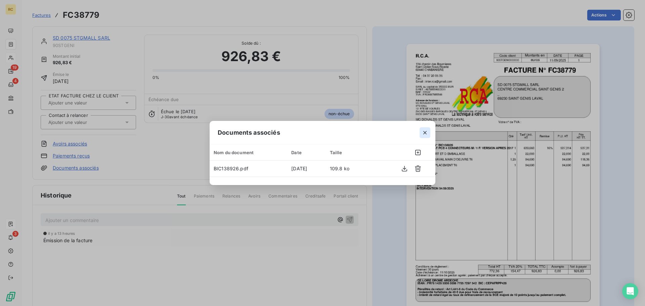
click at [423, 135] on icon "button" at bounding box center [425, 132] width 7 height 7
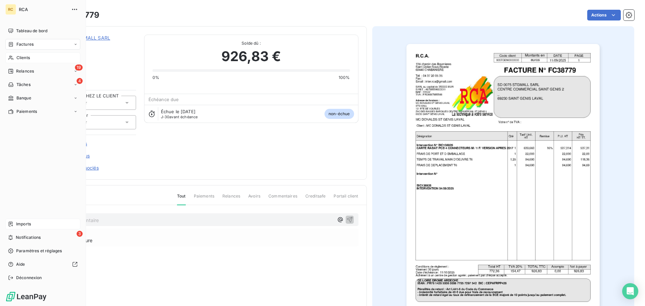
click at [8, 225] on icon at bounding box center [10, 224] width 5 height 5
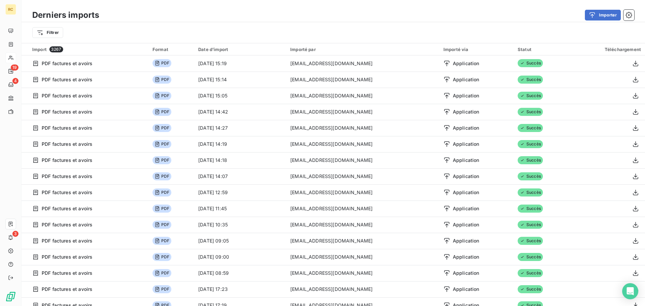
click at [600, 21] on div "Derniers imports Importer" at bounding box center [334, 15] width 624 height 14
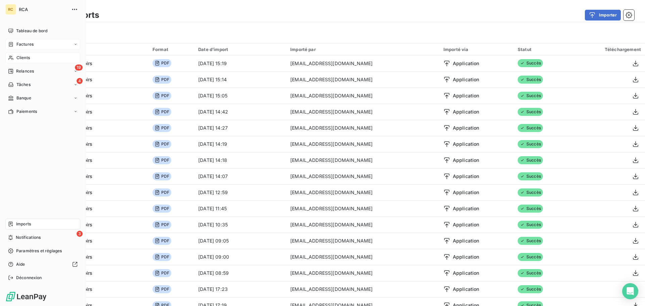
click at [34, 42] on div "Factures" at bounding box center [42, 44] width 75 height 11
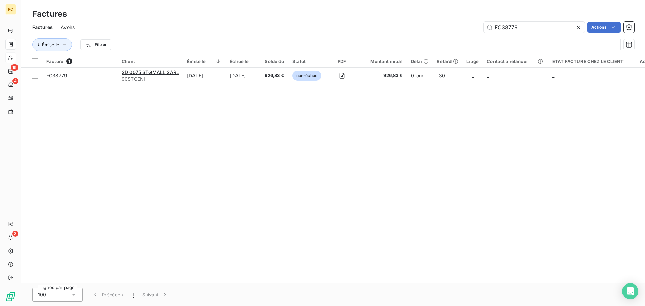
drag, startPoint x: 559, startPoint y: 22, endPoint x: 393, endPoint y: 24, distance: 165.4
click at [394, 24] on div "FC38779 Actions" at bounding box center [359, 27] width 552 height 11
click at [529, 26] on input "FC38779" at bounding box center [534, 27] width 101 height 11
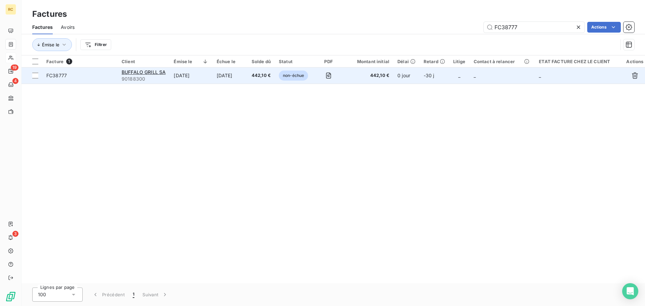
type input "FC38777"
click at [64, 76] on span "FC38777" at bounding box center [56, 76] width 21 height 6
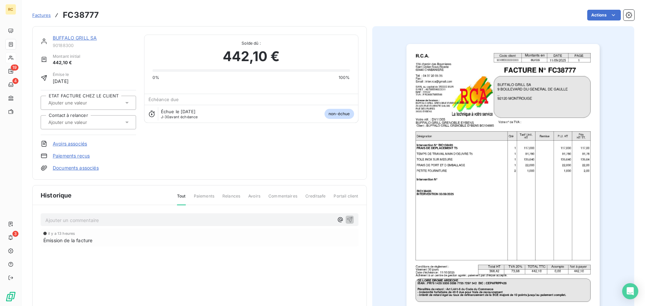
click at [70, 124] on input "text" at bounding box center [82, 122] width 68 height 6
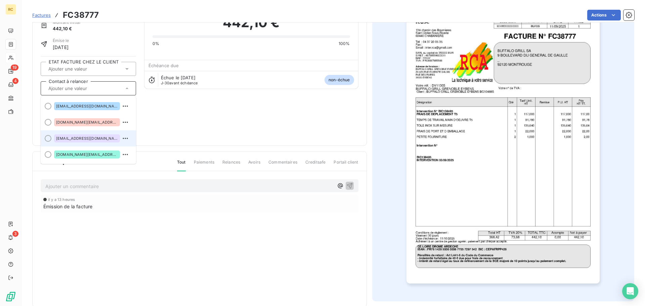
scroll to position [35, 0]
click at [245, 110] on div "BUFFALO GRILL SA 90188300 Montant initial 442,10 € Émise le [DATE] ETAT FACTURE…" at bounding box center [200, 68] width 318 height 137
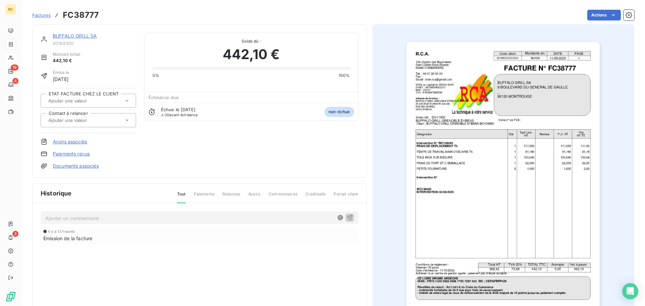
scroll to position [0, 0]
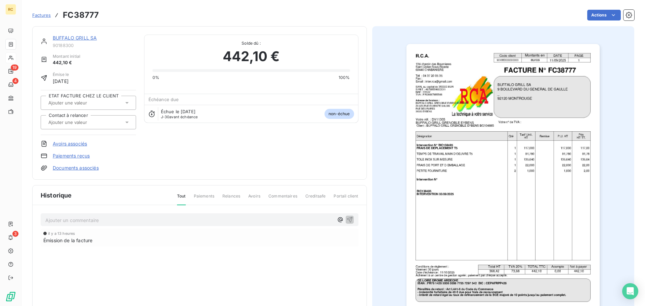
click at [83, 38] on link "BUFFALO GRILL SA" at bounding box center [75, 38] width 44 height 6
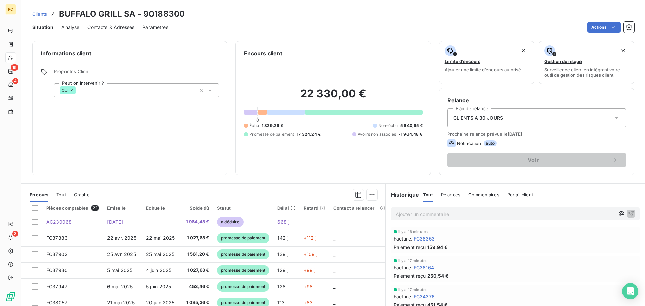
click at [98, 28] on span "Contacts & Adresses" at bounding box center [110, 27] width 47 height 7
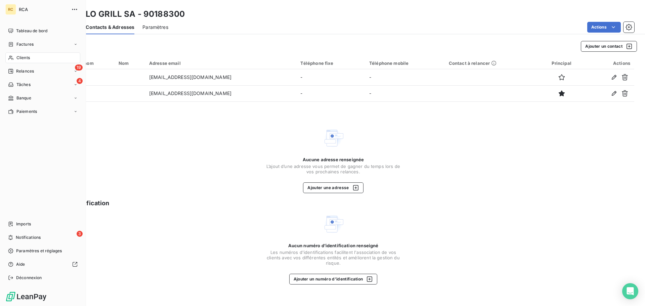
click at [12, 37] on nav "Tableau de bord Factures Clients 19 Relances 4 Tâches Banque Paiements" at bounding box center [42, 71] width 75 height 91
click at [16, 46] on span "Factures" at bounding box center [24, 44] width 17 height 6
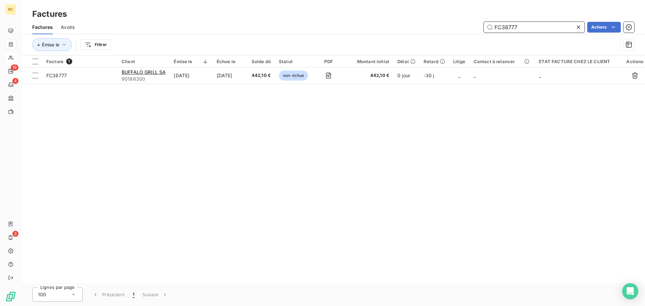
click at [535, 24] on input "FC38777" at bounding box center [534, 27] width 101 height 11
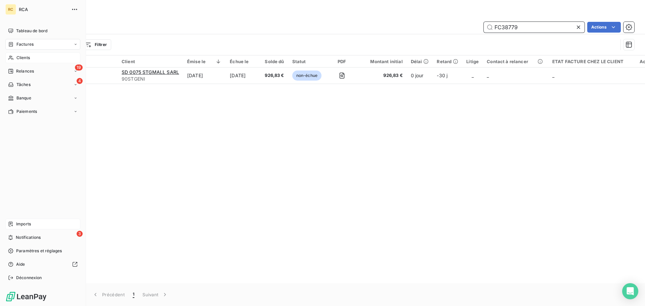
type input "FC38779"
click at [30, 224] on span "Imports" at bounding box center [23, 224] width 15 height 6
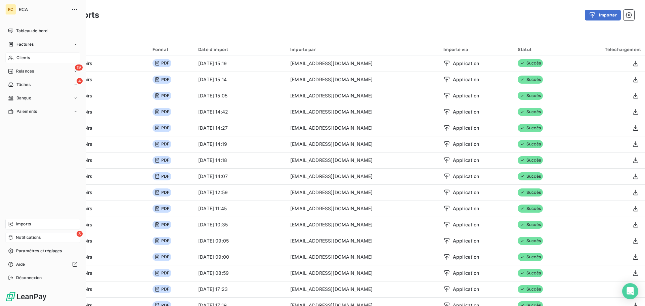
click at [47, 237] on div "3 Notifications" at bounding box center [42, 237] width 75 height 11
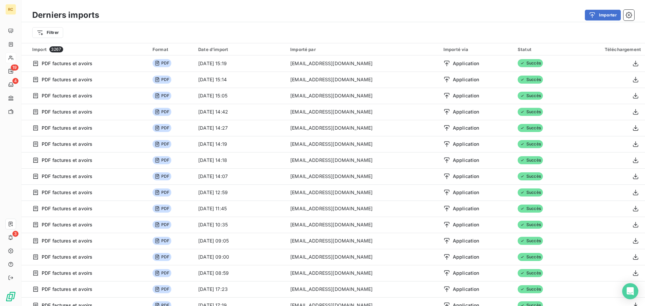
click at [331, 27] on div "Filtrer" at bounding box center [333, 32] width 602 height 13
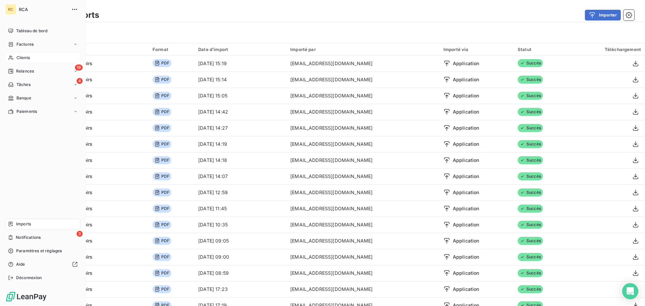
click at [15, 225] on div "Imports" at bounding box center [42, 224] width 75 height 11
click at [7, 70] on div "19 Relances" at bounding box center [42, 71] width 75 height 11
click at [24, 83] on span "À effectuer" at bounding box center [27, 85] width 22 height 6
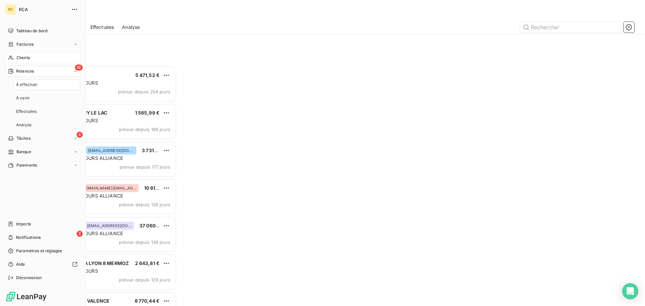
scroll to position [235, 140]
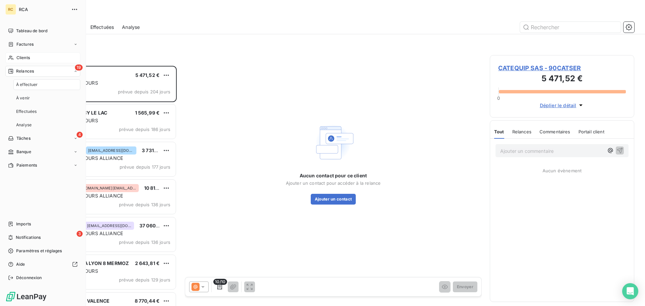
click at [23, 71] on span "Relances" at bounding box center [25, 71] width 18 height 6
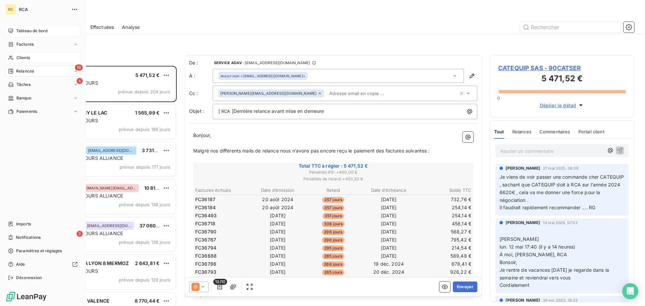
click at [11, 31] on icon at bounding box center [10, 30] width 5 height 5
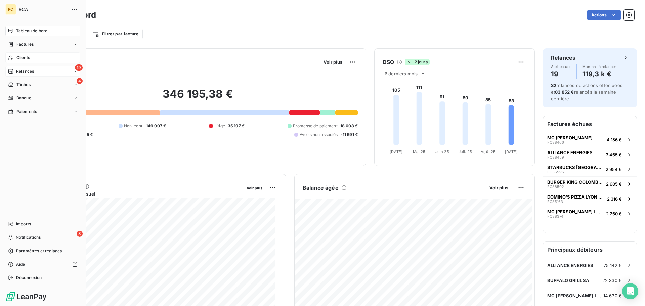
drag, startPoint x: 20, startPoint y: 41, endPoint x: 15, endPoint y: 44, distance: 5.1
click at [17, 43] on span "Factures" at bounding box center [24, 44] width 17 height 6
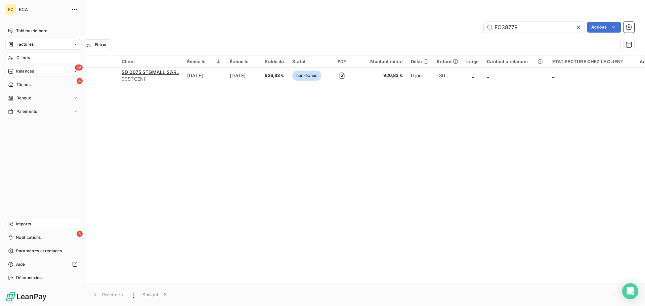
click at [15, 225] on div "Imports" at bounding box center [42, 224] width 75 height 11
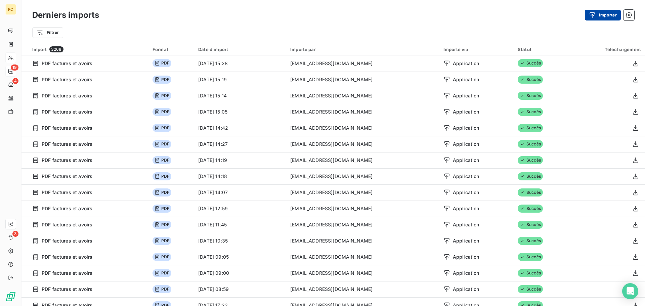
click at [606, 13] on button "Importer" at bounding box center [603, 15] width 36 height 11
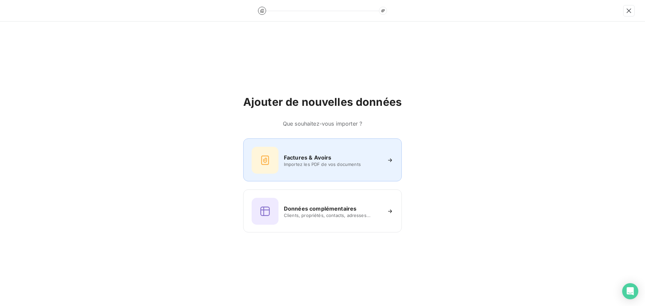
click at [324, 145] on div "Factures & Avoirs Importez les PDF de vos documents" at bounding box center [322, 160] width 159 height 43
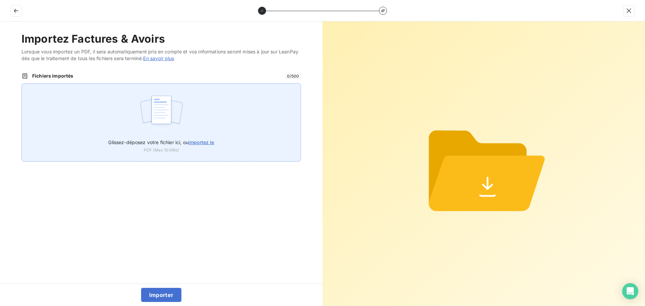
click at [191, 127] on div "Glissez-déposez votre fichier ici, ou importez le PDF (Max 100Mo)" at bounding box center [162, 122] width 280 height 78
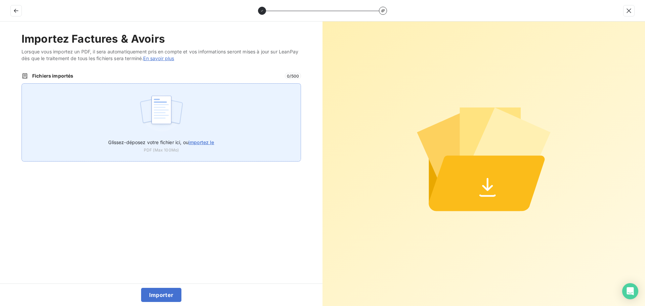
type input "C:\fakepath\FC38780.pdf"
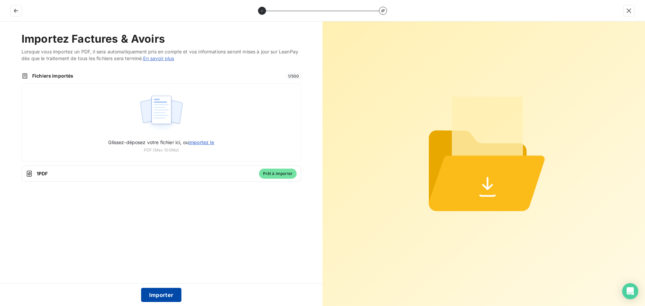
click at [160, 294] on button "Importer" at bounding box center [161, 295] width 41 height 14
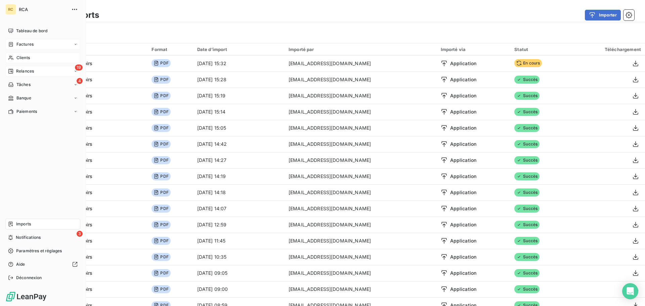
click at [15, 43] on div "Factures" at bounding box center [21, 44] width 26 height 6
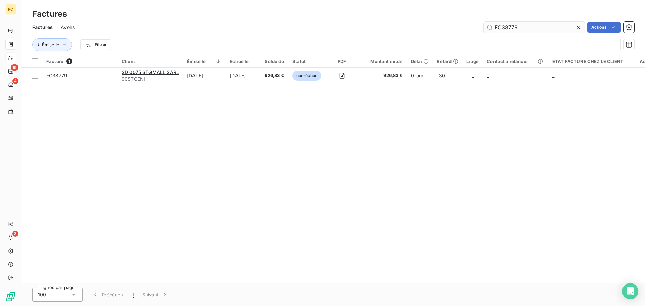
click at [530, 29] on input "FC38779" at bounding box center [534, 27] width 101 height 11
type input "FC38780"
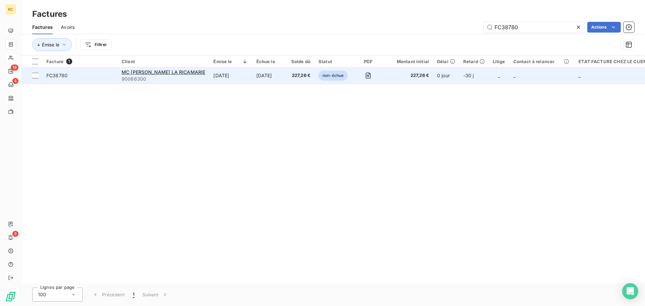
click at [81, 75] on span "FC38780" at bounding box center [79, 75] width 67 height 7
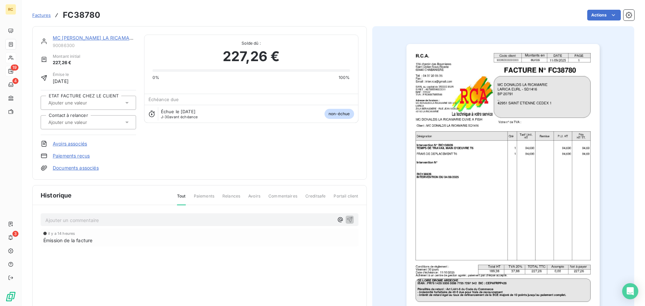
click at [76, 169] on link "Documents associés" at bounding box center [76, 168] width 46 height 7
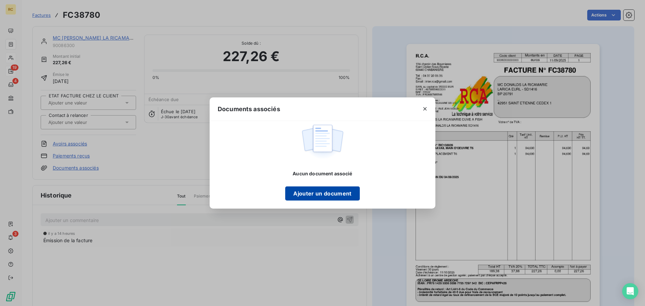
click at [315, 194] on button "Ajouter un document" at bounding box center [322, 194] width 74 height 14
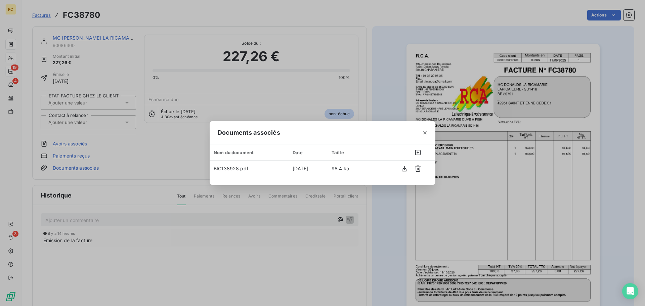
click at [441, 233] on div "Documents associés Nom du document Date Taille BIC138928.pdf [DATE] 98.4 ko" at bounding box center [322, 153] width 645 height 306
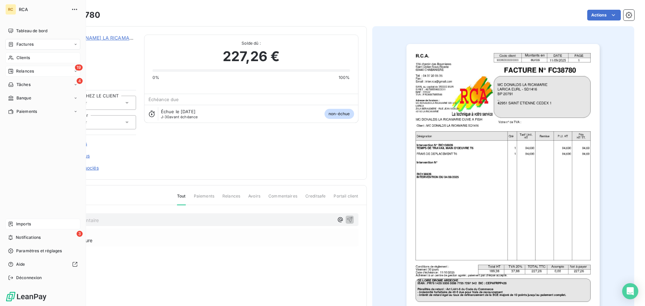
click at [24, 222] on span "Imports" at bounding box center [23, 224] width 15 height 6
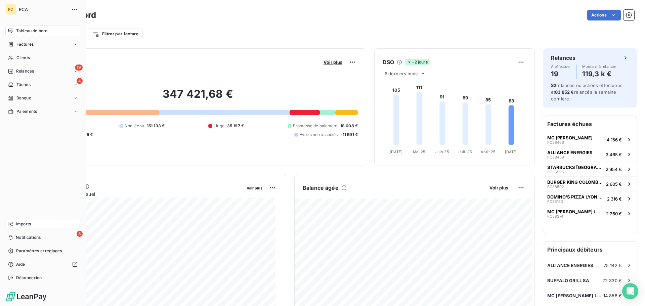
click at [9, 225] on icon at bounding box center [10, 224] width 5 height 5
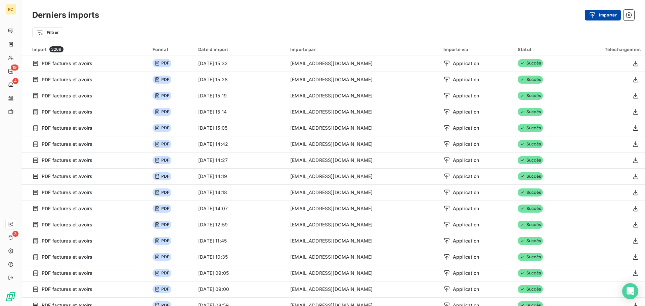
click at [601, 16] on button "Importer" at bounding box center [603, 15] width 36 height 11
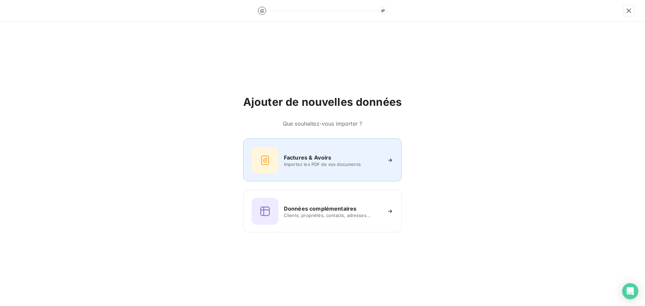
click at [282, 158] on div "Factures & Avoirs Importez les PDF de vos documents" at bounding box center [323, 160] width 142 height 27
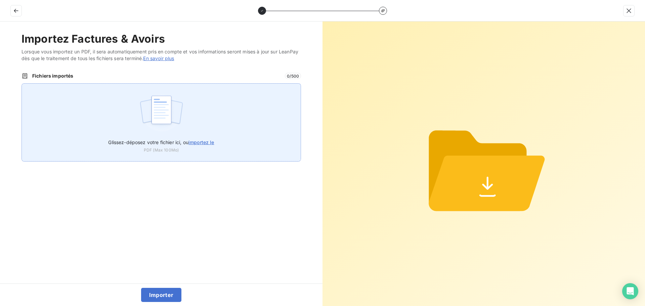
click at [206, 104] on div "Glissez-déposez votre fichier ici, ou importez le PDF (Max 100Mo)" at bounding box center [162, 122] width 280 height 78
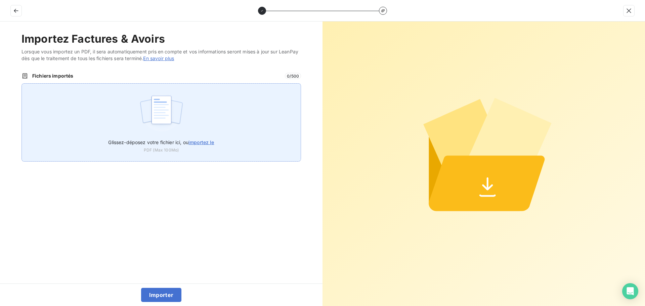
type input "C:\fakepath\FC38780.pdf"
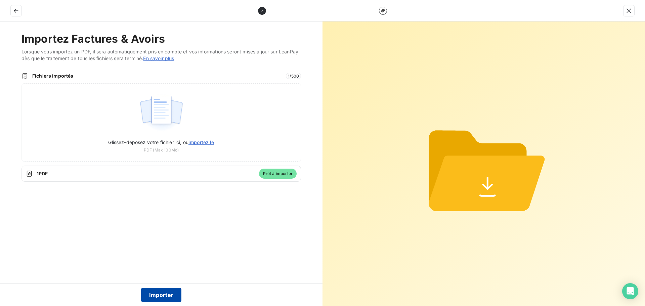
click at [164, 293] on button "Importer" at bounding box center [161, 295] width 41 height 14
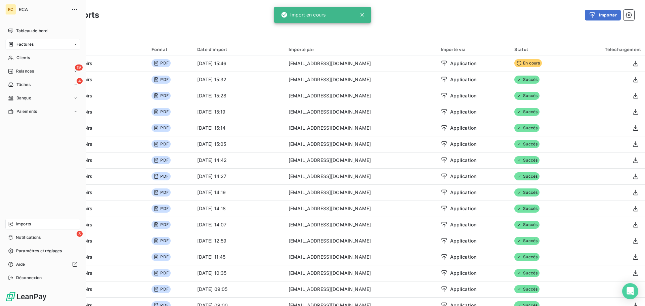
click at [14, 41] on div "Factures" at bounding box center [42, 44] width 75 height 11
click at [34, 58] on div "Factures" at bounding box center [46, 57] width 67 height 11
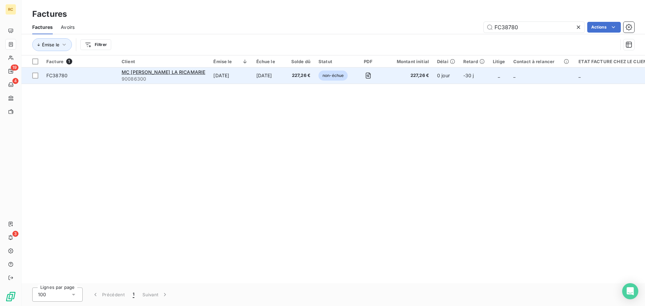
click at [55, 79] on div "FC38780" at bounding box center [56, 75] width 21 height 7
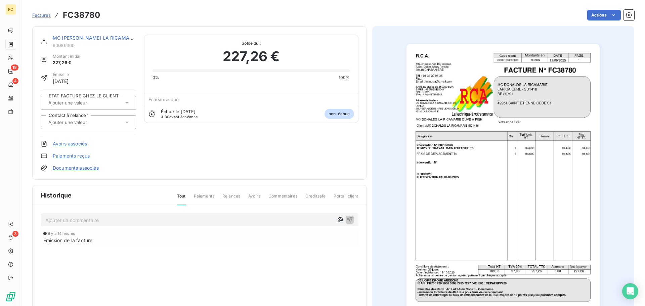
click at [86, 170] on link "Documents associés" at bounding box center [76, 168] width 46 height 7
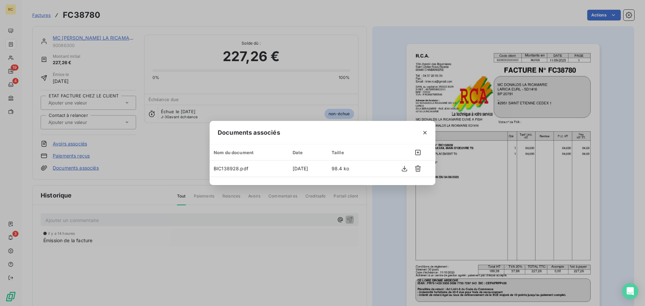
drag, startPoint x: 430, startPoint y: 133, endPoint x: 426, endPoint y: 133, distance: 4.1
click at [429, 133] on button "button" at bounding box center [425, 132] width 11 height 11
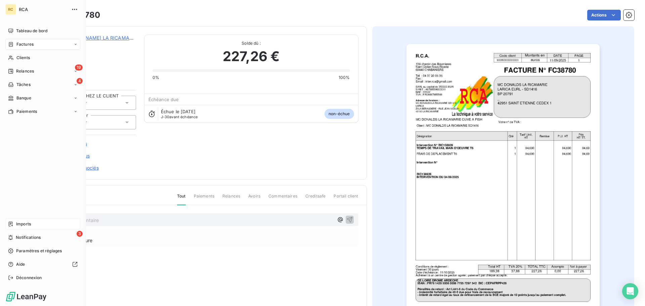
click at [14, 223] on div "Imports" at bounding box center [42, 224] width 75 height 11
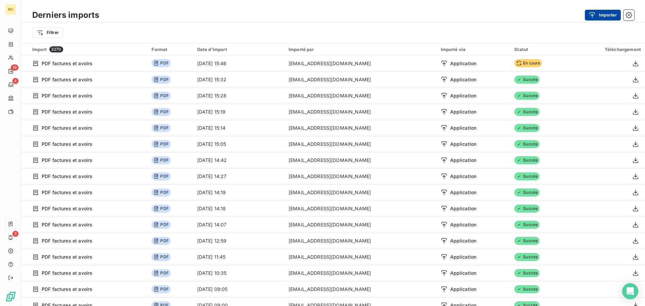
click at [595, 10] on button "Importer" at bounding box center [603, 15] width 36 height 11
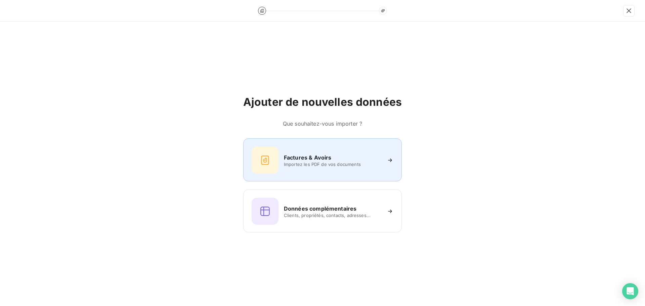
click at [287, 162] on span "Importez les PDF de vos documents" at bounding box center [332, 164] width 97 height 5
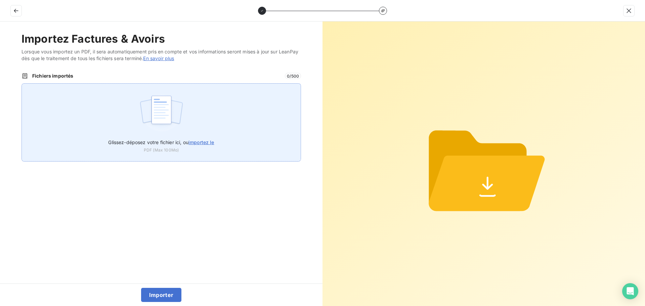
click at [158, 123] on img at bounding box center [161, 113] width 45 height 43
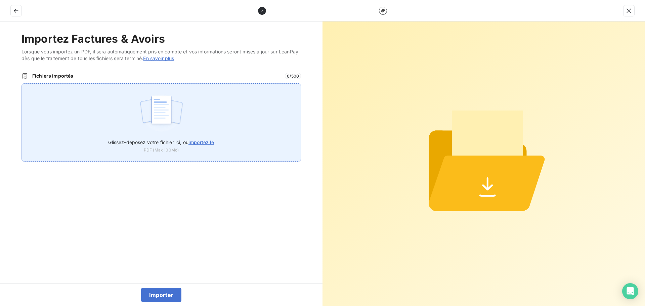
type input "C:\fakepath\FC38781.pdf"
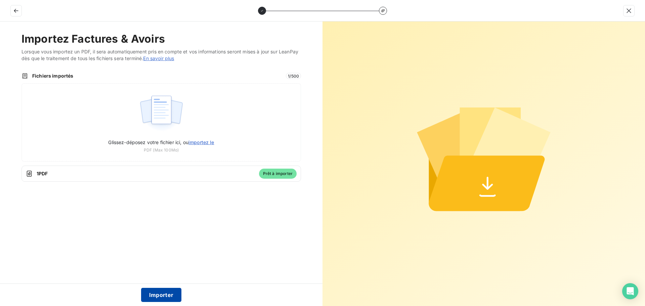
click at [162, 294] on button "Importer" at bounding box center [161, 295] width 41 height 14
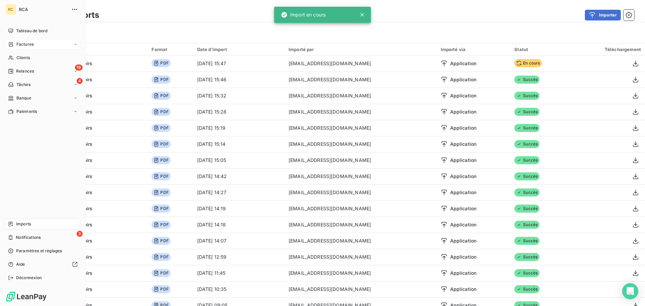
click at [11, 45] on icon at bounding box center [11, 44] width 6 height 5
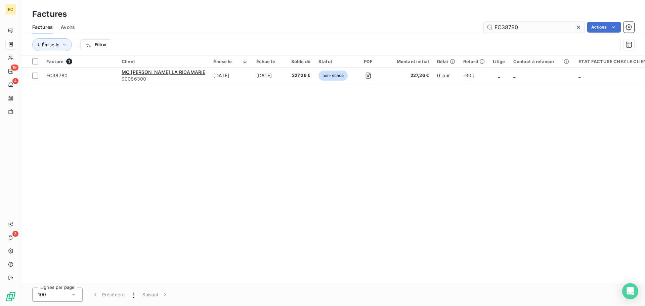
click at [534, 26] on input "FC38780" at bounding box center [534, 27] width 101 height 11
type input "BIC138651"
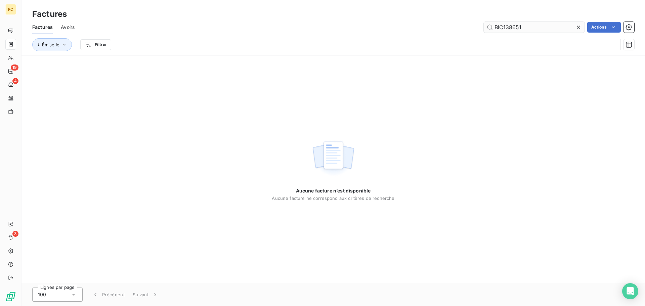
click at [534, 26] on input "BIC138651" at bounding box center [534, 27] width 101 height 11
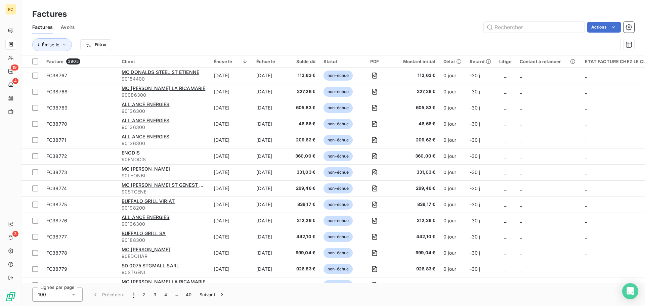
click at [593, 21] on div "Factures Avoirs Actions" at bounding box center [334, 27] width 624 height 14
click at [568, 23] on input "text" at bounding box center [534, 27] width 101 height 11
paste input "FC38781"
type input "FC38781"
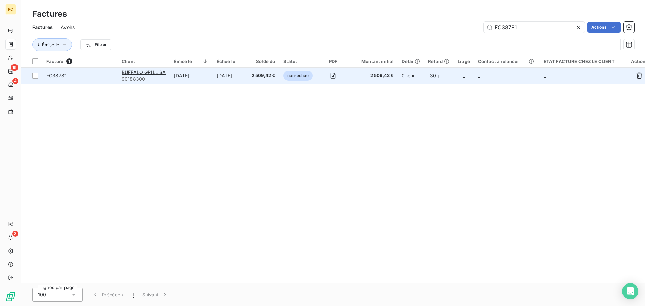
click at [57, 76] on span "FC38781" at bounding box center [56, 76] width 20 height 6
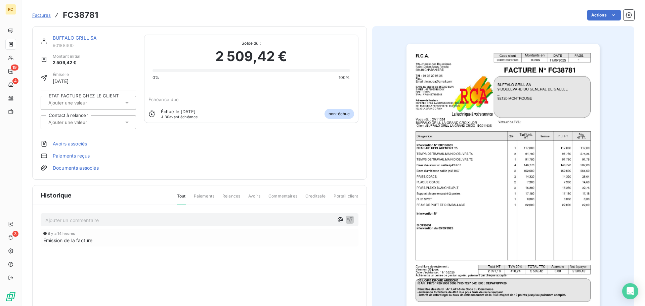
click at [75, 169] on link "Documents associés" at bounding box center [76, 168] width 46 height 7
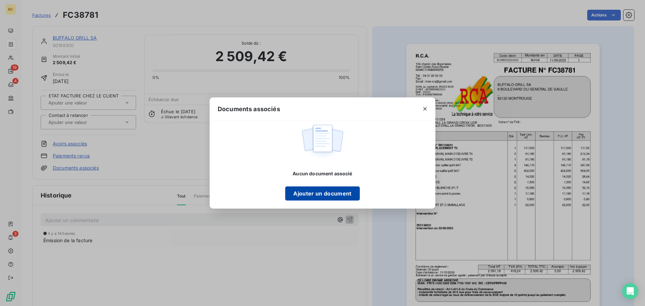
click at [342, 198] on button "Ajouter un document" at bounding box center [322, 194] width 74 height 14
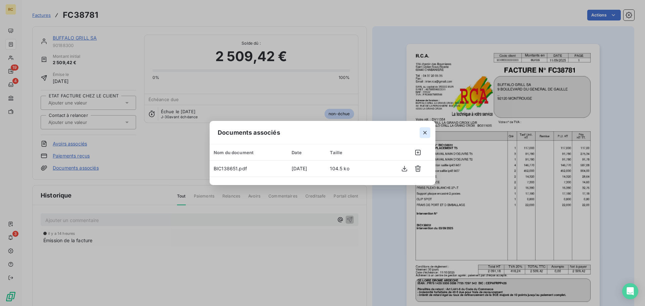
click at [422, 132] on button "button" at bounding box center [425, 132] width 11 height 11
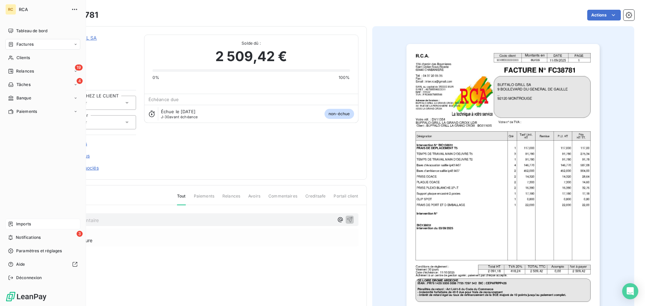
click at [21, 220] on div "Imports" at bounding box center [42, 224] width 75 height 11
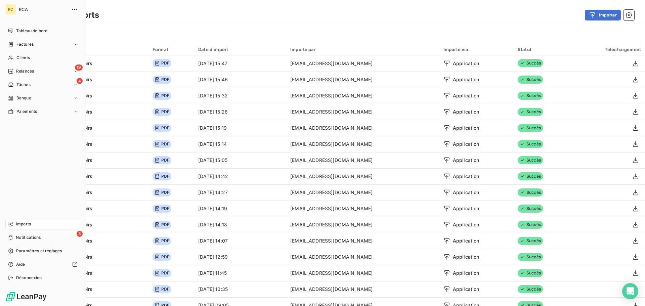
click at [10, 222] on icon at bounding box center [11, 224] width 4 height 5
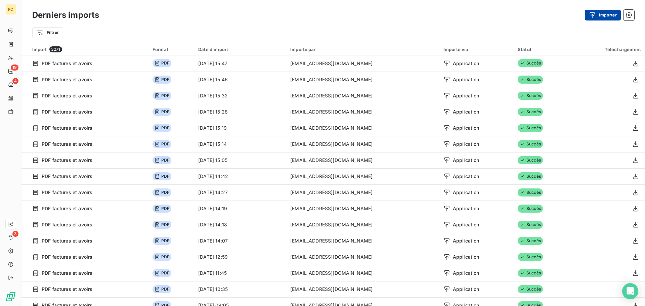
click at [603, 12] on button "Importer" at bounding box center [603, 15] width 36 height 11
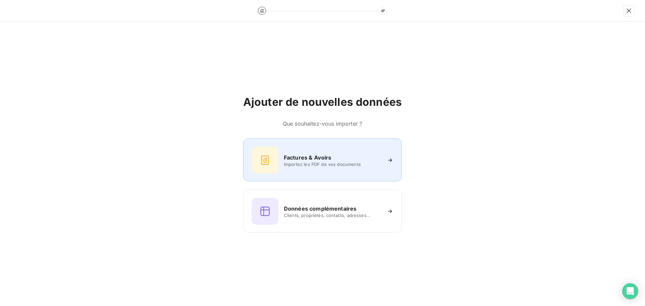
click at [260, 153] on div at bounding box center [265, 160] width 27 height 27
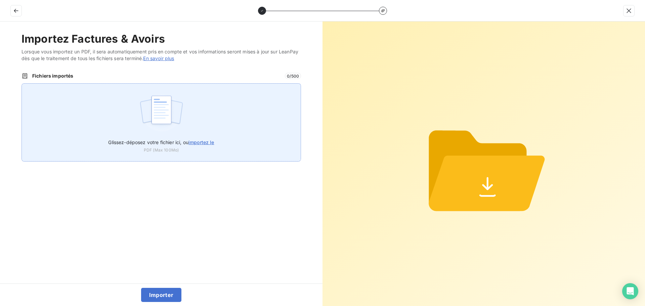
click at [204, 97] on div "Glissez-déposez votre fichier ici, ou importez le PDF (Max 100Mo)" at bounding box center [162, 122] width 280 height 78
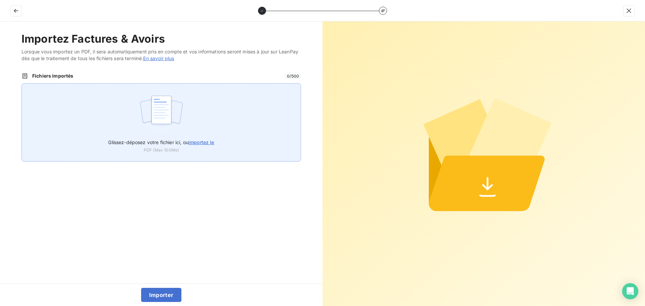
type input "C:\fakepath\FC38782.pdf"
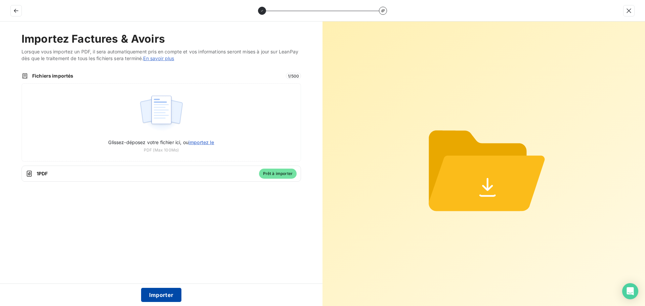
click at [165, 294] on button "Importer" at bounding box center [161, 295] width 41 height 14
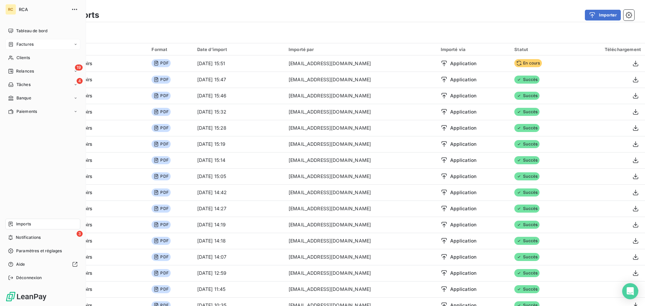
click at [26, 45] on span "Factures" at bounding box center [24, 44] width 17 height 6
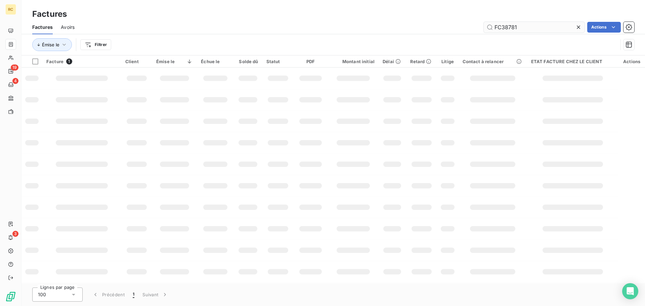
click at [558, 25] on input "FC38781" at bounding box center [534, 27] width 101 height 11
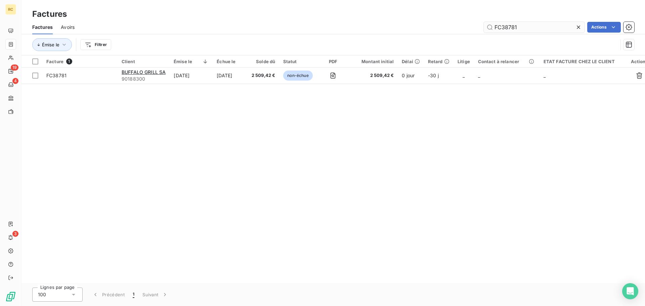
click at [558, 25] on input "FC38781" at bounding box center [534, 27] width 101 height 11
type input "BIC138925"
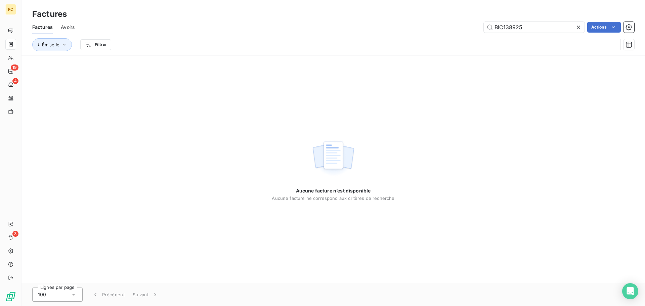
drag, startPoint x: 558, startPoint y: 25, endPoint x: 266, endPoint y: 1, distance: 292.8
click at [276, 3] on div "Factures Factures Avoirs BIC138925 Actions Émise le Filtrer" at bounding box center [334, 27] width 624 height 55
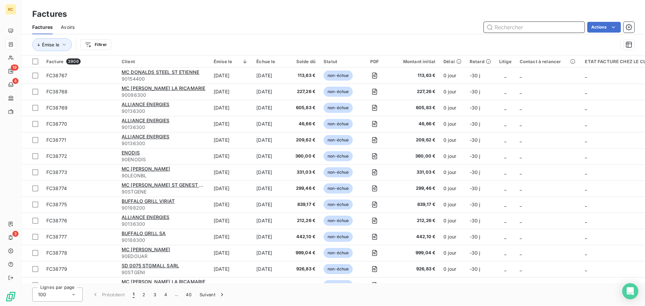
click at [518, 28] on input "text" at bounding box center [534, 27] width 101 height 11
paste input "FC38782"
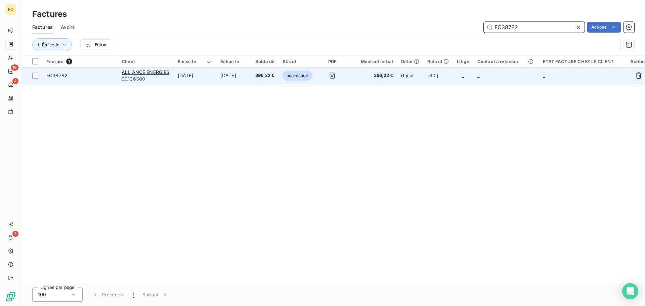
type input "FC38782"
click at [61, 75] on span "FC38782" at bounding box center [56, 76] width 21 height 6
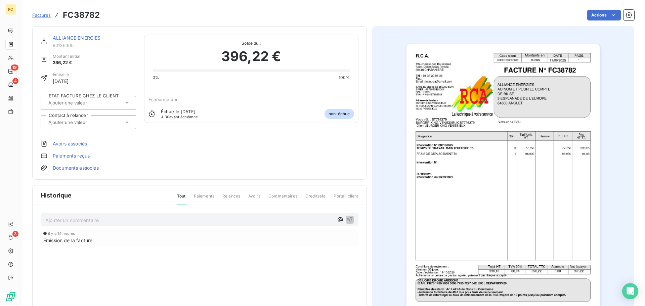
click at [77, 170] on link "Documents associés" at bounding box center [76, 168] width 46 height 7
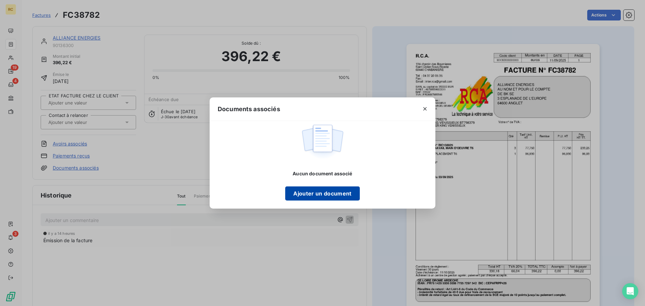
click at [322, 194] on button "Ajouter un document" at bounding box center [322, 194] width 74 height 14
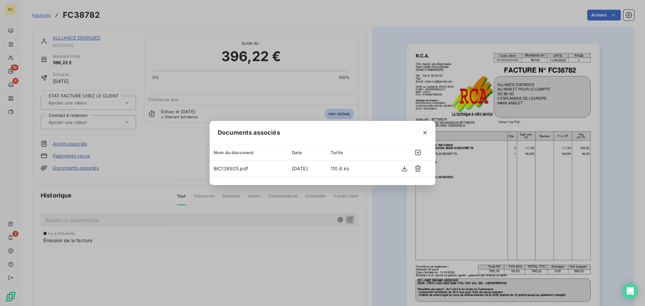
click at [119, 121] on div "Documents associés Nom du document Date Taille BIC138925.pdf 11 sept. 2025 110.…" at bounding box center [322, 153] width 645 height 306
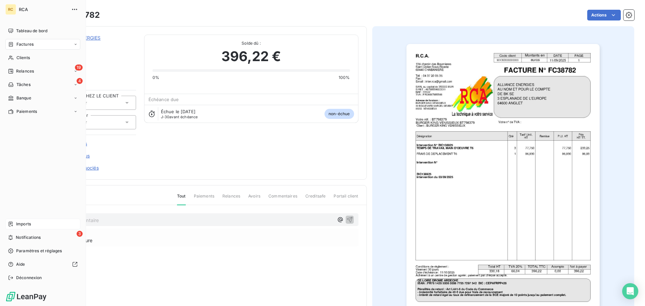
click at [14, 225] on div "Imports" at bounding box center [42, 224] width 75 height 11
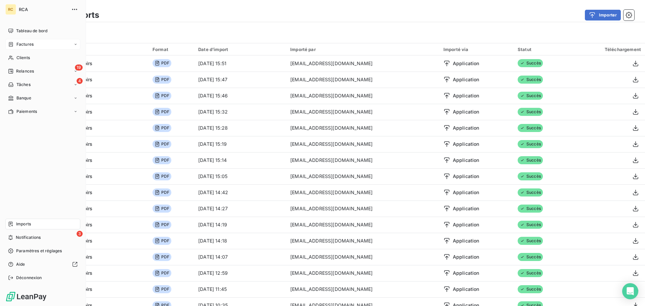
click at [13, 224] on icon at bounding box center [10, 224] width 5 height 5
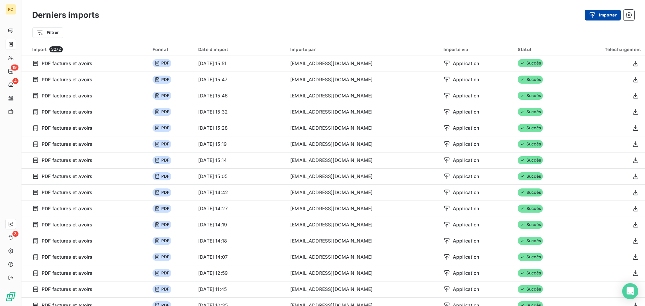
click at [618, 11] on button "Importer" at bounding box center [603, 15] width 36 height 11
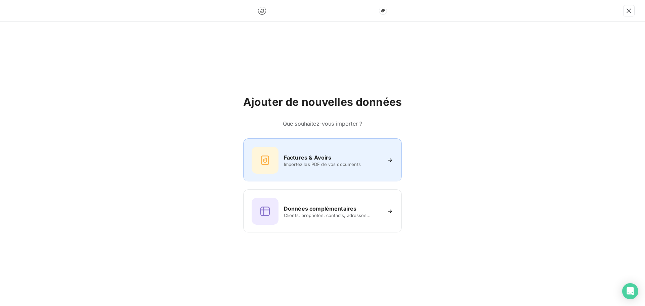
click at [317, 145] on div "Factures & Avoirs Importez les PDF de vos documents" at bounding box center [322, 160] width 159 height 43
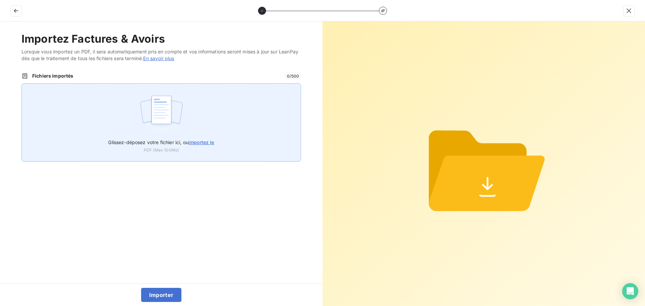
click at [182, 106] on img at bounding box center [161, 113] width 45 height 43
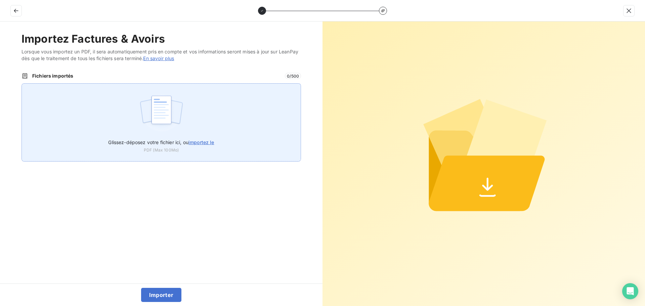
type input "C:\fakepath\FC38784.pdf"
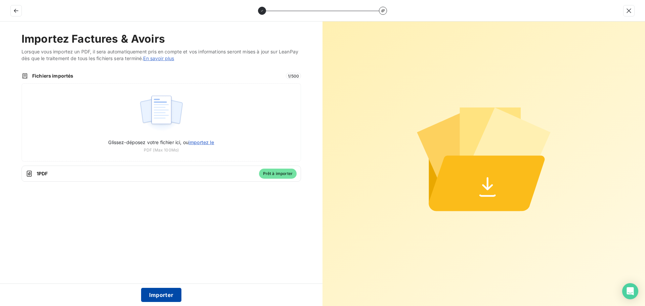
click at [158, 294] on button "Importer" at bounding box center [161, 295] width 41 height 14
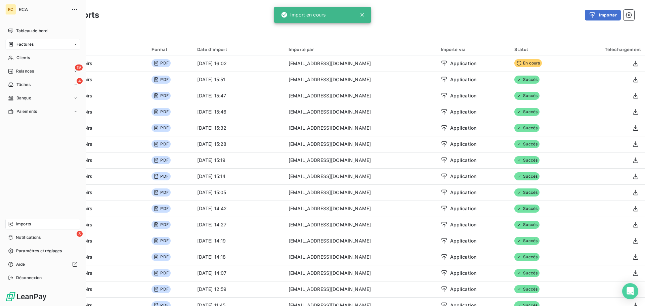
click at [31, 48] on div "Factures" at bounding box center [42, 44] width 75 height 11
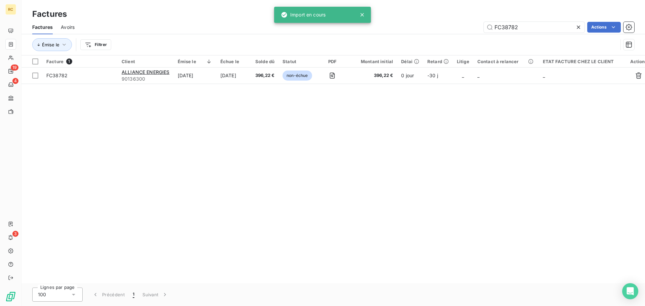
click at [544, 34] on div "Factures Avoirs FC38782 Actions" at bounding box center [334, 27] width 624 height 14
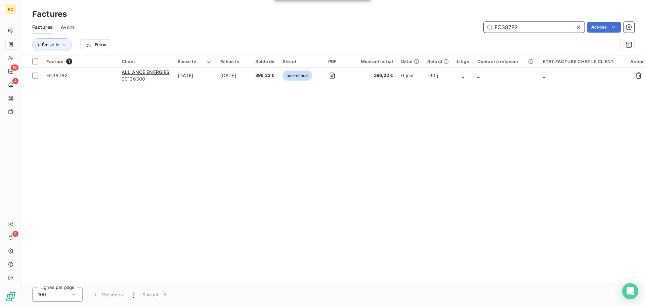
click at [545, 30] on input "FC38782" at bounding box center [534, 27] width 101 height 11
paste input "4"
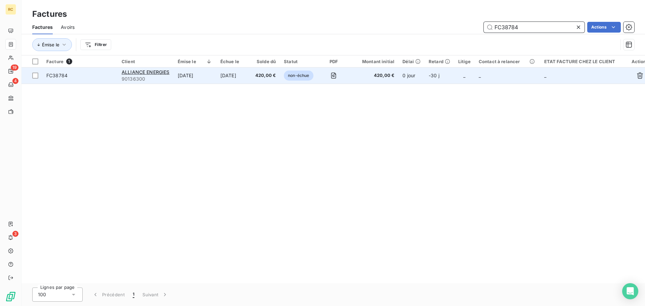
type input "FC38784"
click at [95, 76] on span "FC38784" at bounding box center [79, 75] width 67 height 7
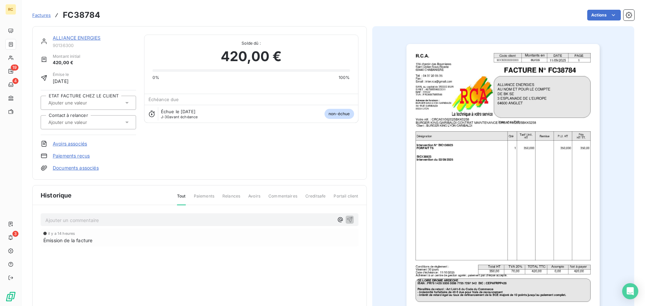
click at [70, 170] on link "Documents associés" at bounding box center [76, 168] width 46 height 7
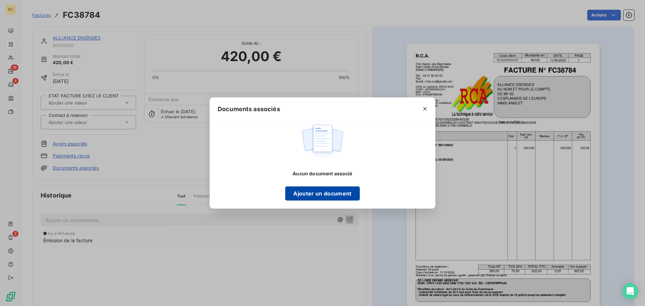
click at [312, 196] on button "Ajouter un document" at bounding box center [322, 194] width 74 height 14
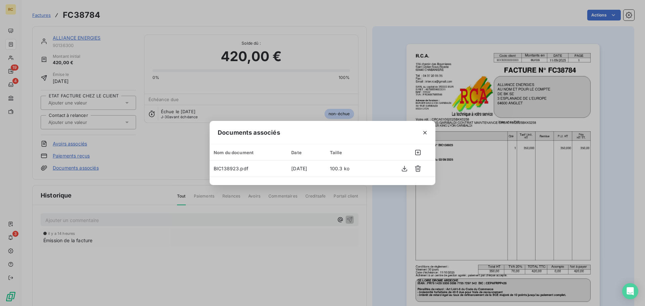
click at [425, 130] on icon "button" at bounding box center [425, 132] width 7 height 7
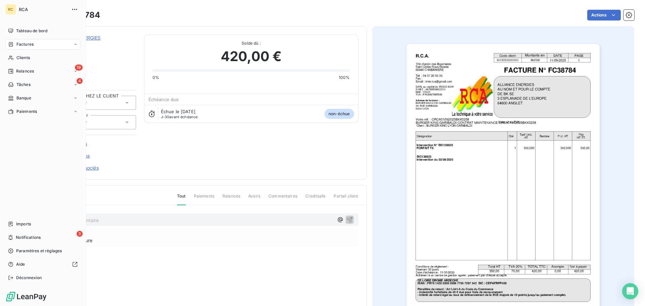
click at [32, 48] on div "Factures" at bounding box center [42, 44] width 75 height 11
click at [47, 45] on div "Factures" at bounding box center [42, 44] width 75 height 11
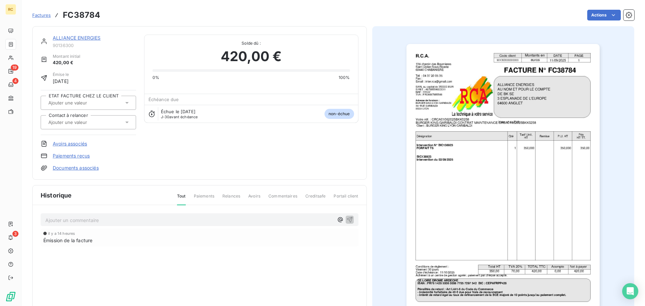
click at [163, 30] on div "ALLIANCE ENERGIES 90136300 Montant initial 420,00 € Émise le 11 sept. 2025 ETAT…" at bounding box center [199, 103] width 335 height 154
drag, startPoint x: 24, startPoint y: 12, endPoint x: 36, endPoint y: 16, distance: 12.7
click at [24, 12] on section "Factures FC38784 Actions ALLIANCE ENERGIES 90136300 Montant initial 420,00 € Ém…" at bounding box center [334, 153] width 624 height 306
click at [36, 16] on span "Factures" at bounding box center [41, 14] width 18 height 5
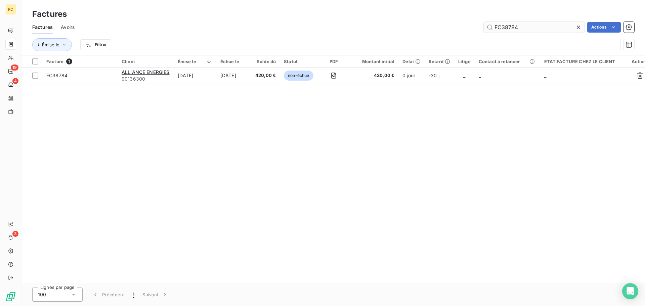
click at [536, 28] on input "FC38784" at bounding box center [534, 27] width 101 height 11
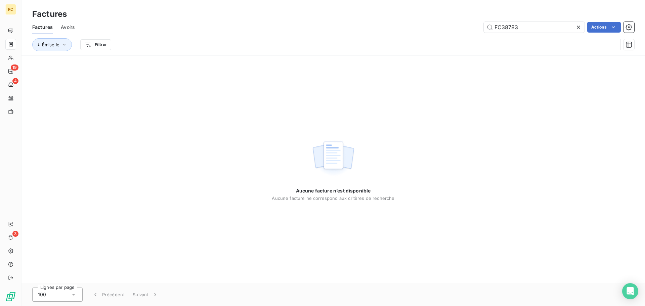
type input "FC38783"
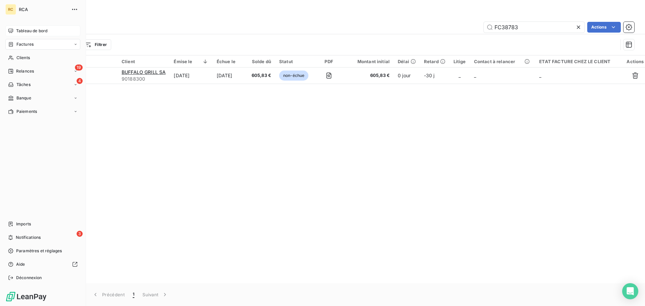
click at [9, 31] on icon at bounding box center [10, 30] width 5 height 5
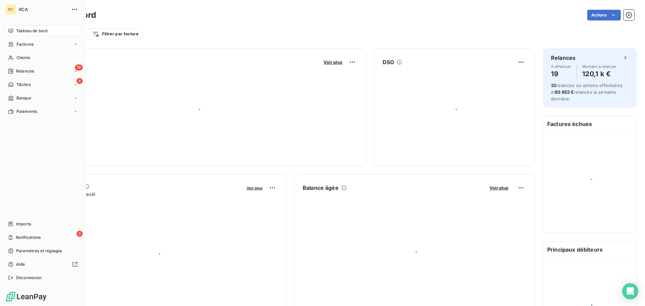
click at [22, 9] on span "RCA" at bounding box center [43, 9] width 48 height 5
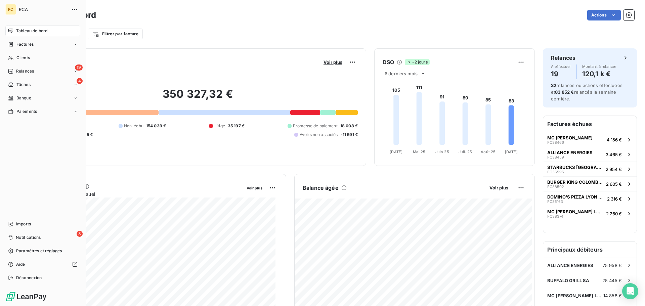
click at [28, 42] on span "Factures" at bounding box center [24, 44] width 17 height 6
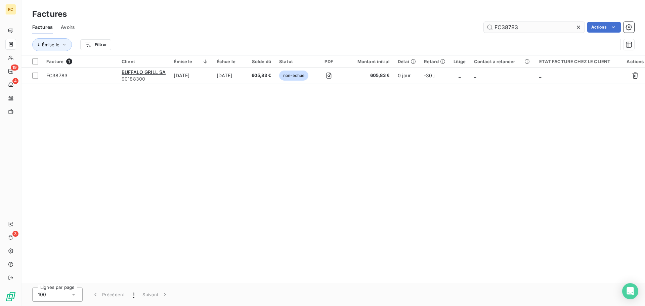
click at [559, 25] on input "FC38783" at bounding box center [534, 27] width 101 height 11
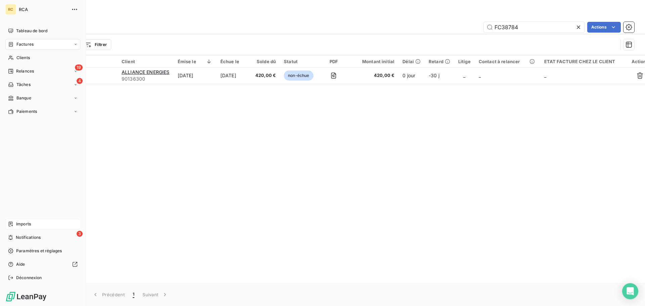
type input "FC38784"
click at [18, 227] on span "Imports" at bounding box center [23, 224] width 15 height 6
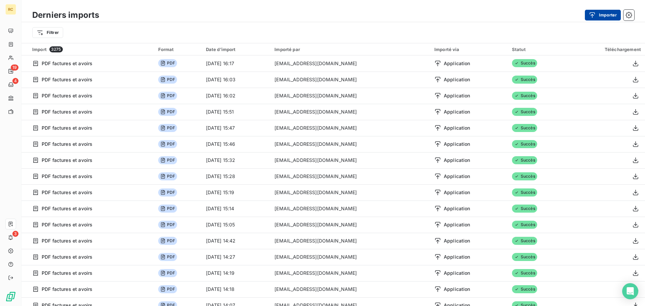
click at [606, 17] on button "Importer" at bounding box center [603, 15] width 36 height 11
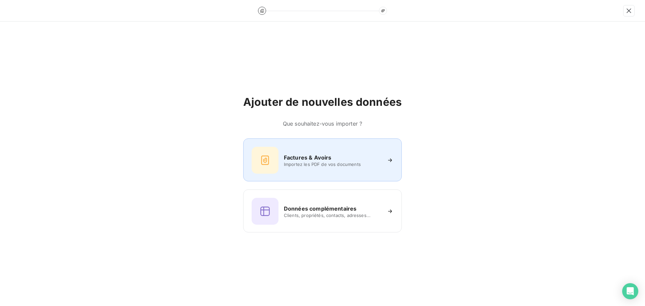
click at [319, 147] on div "Factures & Avoirs Importez les PDF de vos documents" at bounding box center [323, 160] width 142 height 27
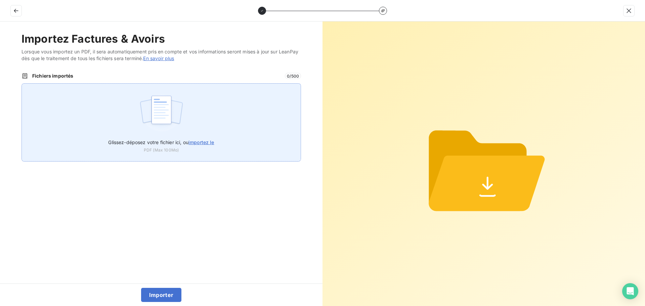
click at [221, 147] on div "Glissez-déposez votre fichier ici, ou importez le PDF (Max 100Mo)" at bounding box center [162, 122] width 280 height 78
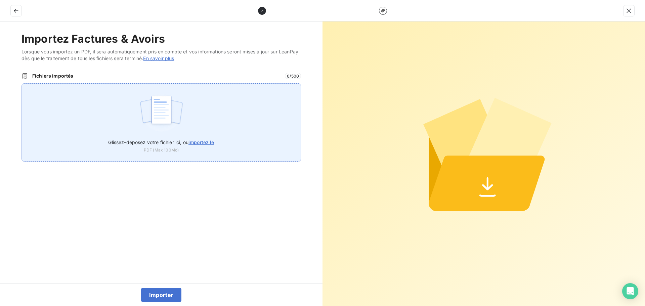
type input "C:\fakepath\FC38786.pdf"
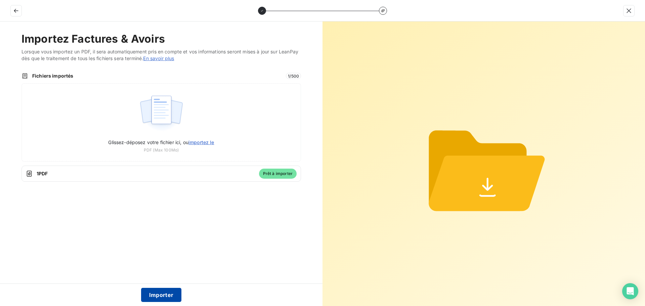
click at [160, 296] on button "Importer" at bounding box center [161, 295] width 41 height 14
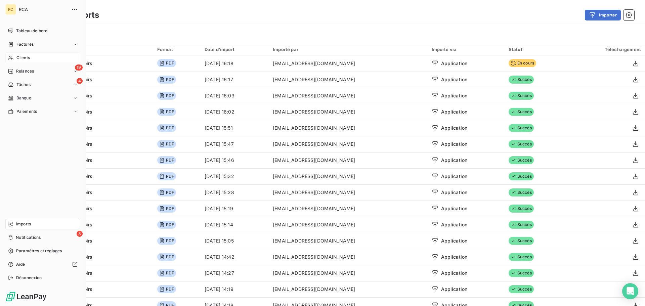
click at [18, 58] on span "Clients" at bounding box center [22, 58] width 13 height 6
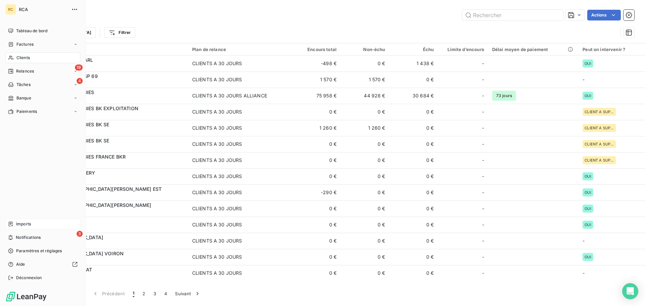
click at [20, 42] on span "Factures" at bounding box center [24, 44] width 17 height 6
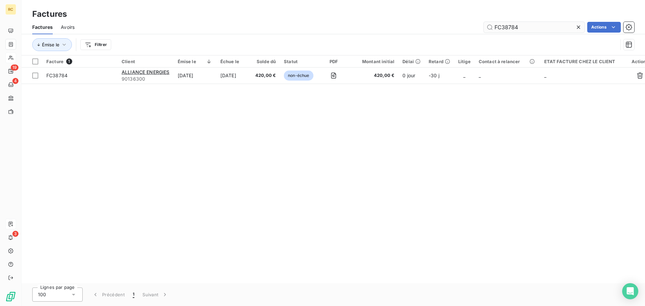
click at [546, 26] on input "FC38784" at bounding box center [534, 27] width 101 height 11
click at [546, 25] on input "FC38784" at bounding box center [534, 27] width 101 height 11
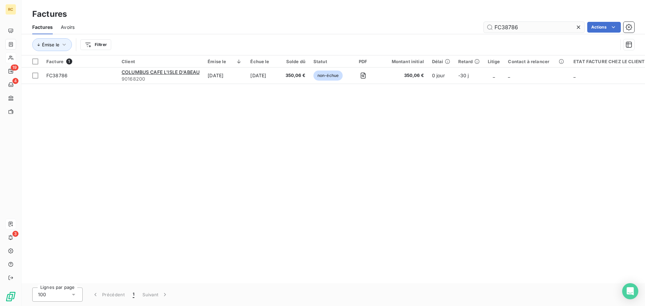
type input "FC38786"
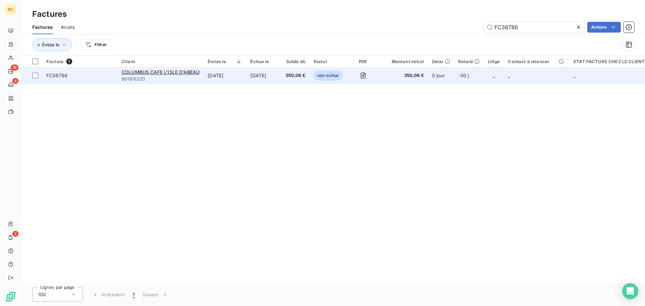
click at [87, 68] on td "FC38786" at bounding box center [79, 76] width 75 height 16
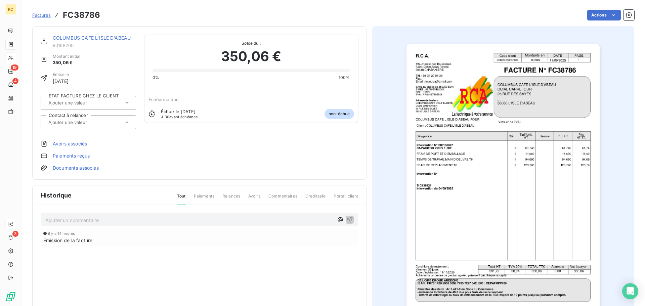
click at [77, 168] on link "Documents associés" at bounding box center [76, 168] width 46 height 7
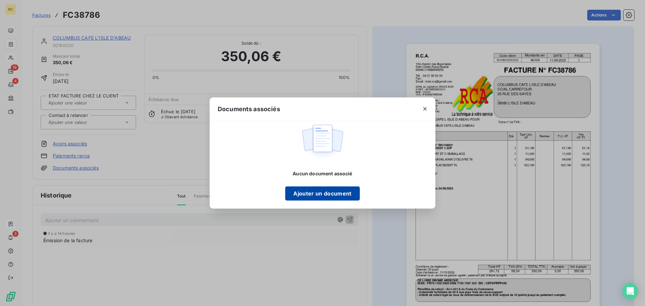
click at [326, 199] on button "Ajouter un document" at bounding box center [322, 194] width 74 height 14
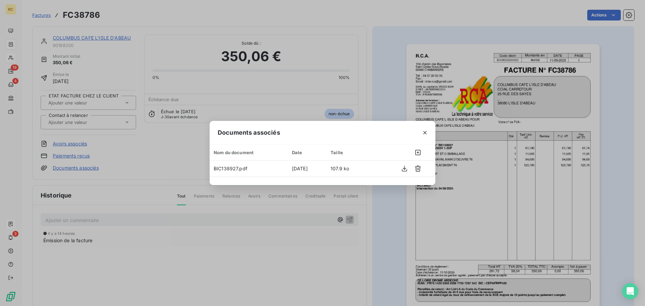
click at [426, 132] on icon "button" at bounding box center [425, 132] width 7 height 7
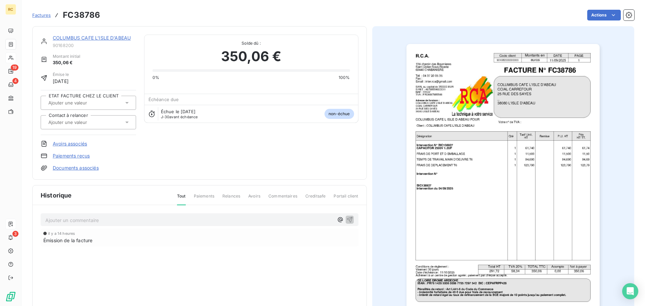
click at [75, 38] on link "COLUMBUS CAFE L'ISLE D'ABEAU" at bounding box center [92, 38] width 78 height 6
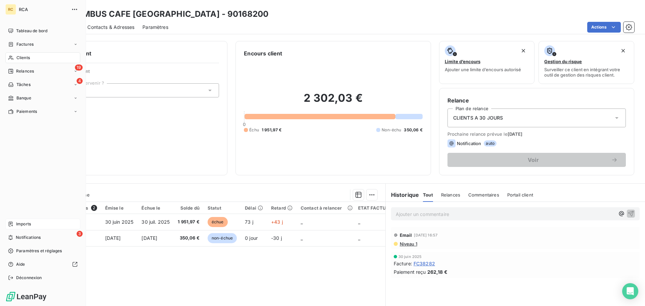
click at [26, 220] on div "Imports" at bounding box center [42, 224] width 75 height 11
